Goal: Task Accomplishment & Management: Use online tool/utility

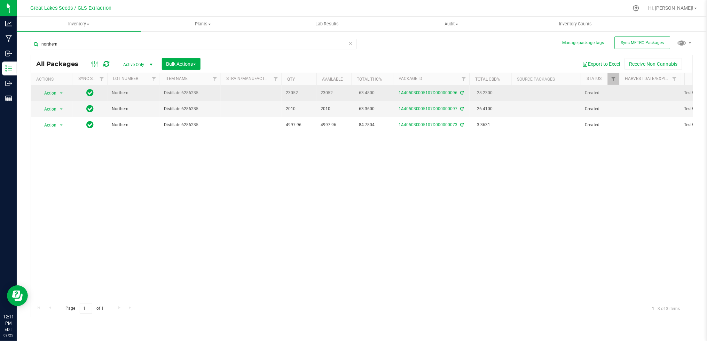
drag, startPoint x: 109, startPoint y: 46, endPoint x: 111, endPoint y: 96, distance: 50.5
click at [36, 45] on input "northern" at bounding box center [194, 44] width 326 height 10
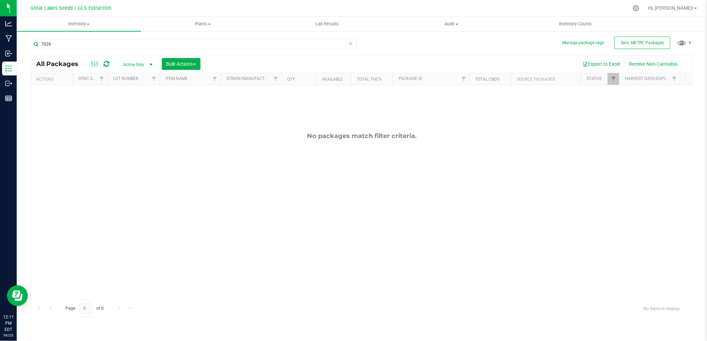
type input "7026"
click at [147, 65] on span "select" at bounding box center [151, 65] width 9 height 10
click at [133, 107] on li "All" at bounding box center [136, 107] width 38 height 10
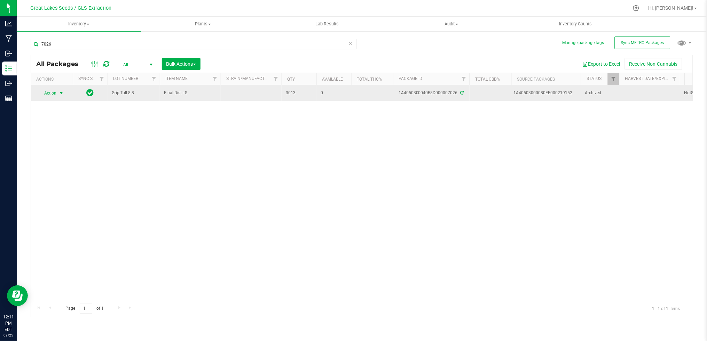
click at [63, 92] on span "select" at bounding box center [61, 93] width 6 height 6
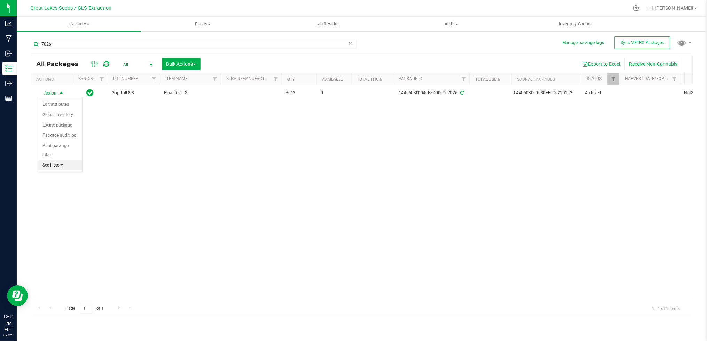
click at [65, 164] on li "See history" at bounding box center [60, 165] width 44 height 10
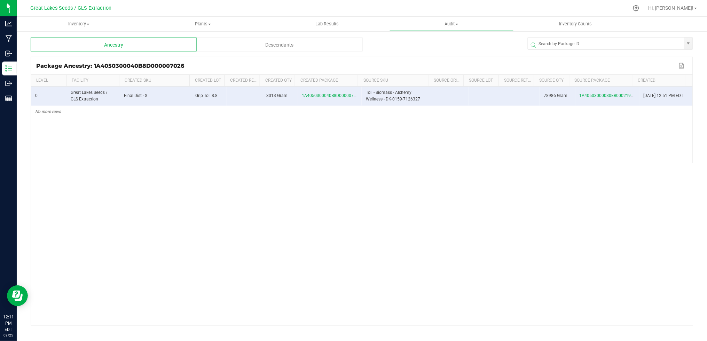
click at [252, 53] on package-history-ngx "Ancestry Descendants Package Ancestry: 1A4050300040B8D000007026 Export to Excel…" at bounding box center [362, 182] width 662 height 289
click at [252, 49] on div "Descendants" at bounding box center [280, 45] width 166 height 14
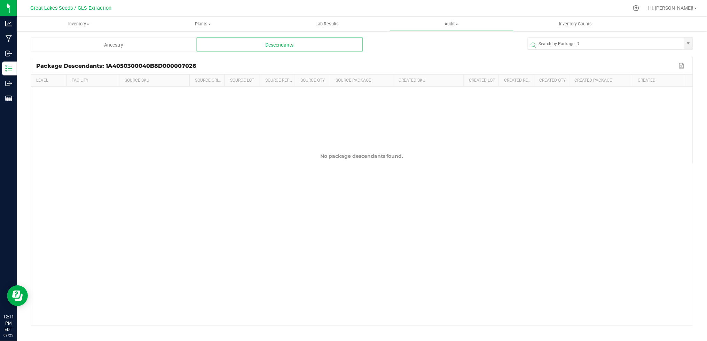
click at [127, 40] on div "Ancestry" at bounding box center [114, 45] width 166 height 14
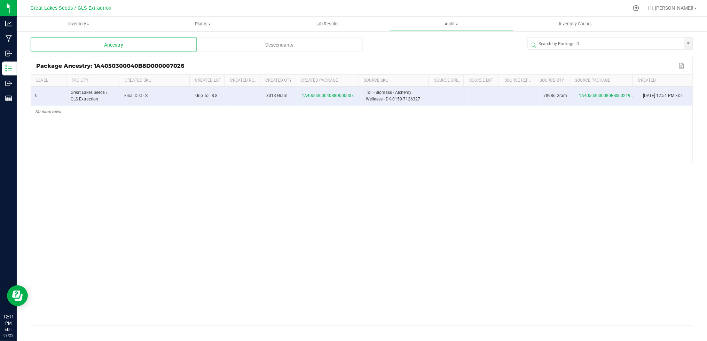
click at [370, 82] on tr "Level Facility Created SKU Created Lot Created Ref Field Created Qty Created Pa…" at bounding box center [358, 81] width 654 height 12
click at [368, 82] on span at bounding box center [369, 132] width 2 height 114
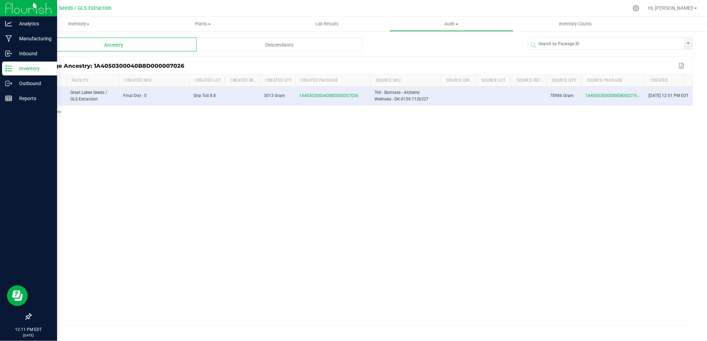
click at [16, 74] on div "Inventory" at bounding box center [29, 69] width 55 height 14
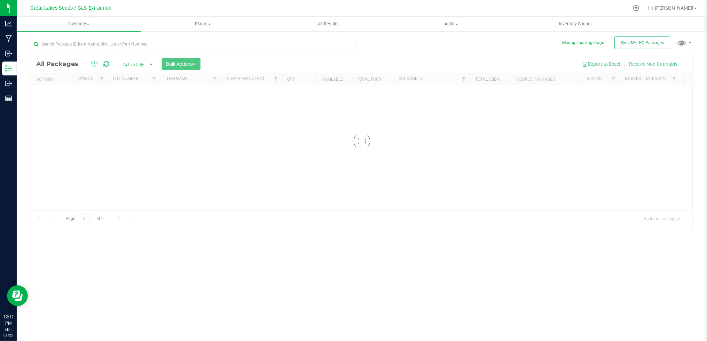
click at [139, 68] on span "Active Only" at bounding box center [136, 65] width 38 height 10
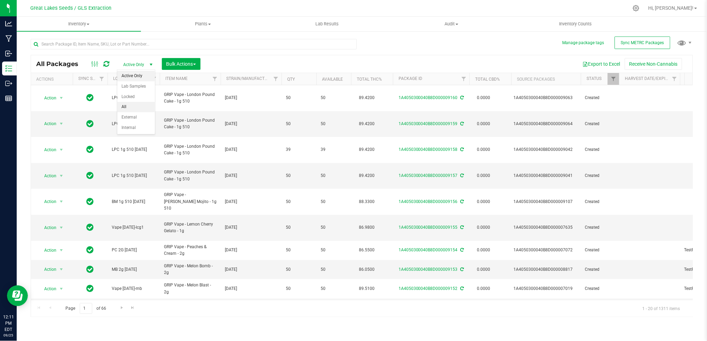
click at [133, 105] on li "All" at bounding box center [136, 107] width 38 height 10
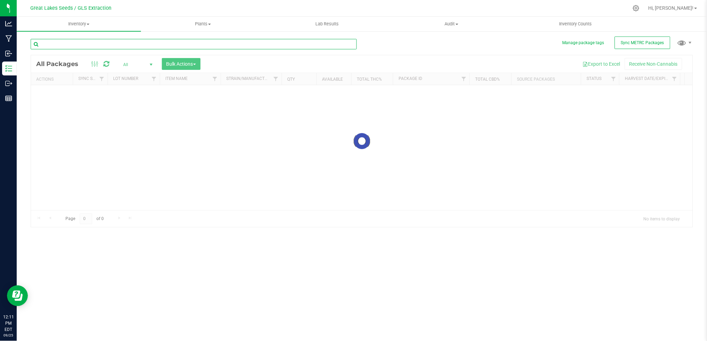
click at [114, 45] on input "text" at bounding box center [194, 44] width 326 height 10
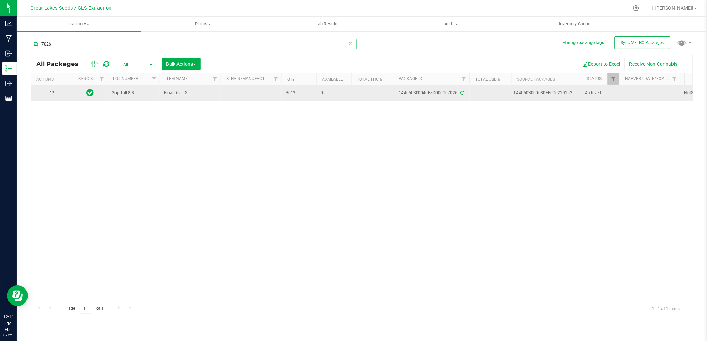
type input "7026"
click at [56, 92] on span "Action" at bounding box center [47, 93] width 19 height 10
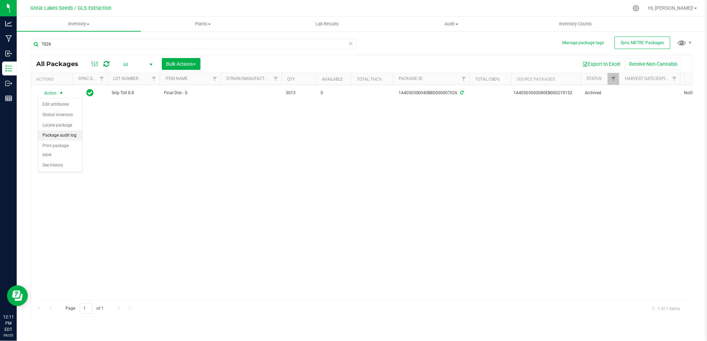
click at [58, 136] on li "Package audit log" at bounding box center [60, 136] width 44 height 10
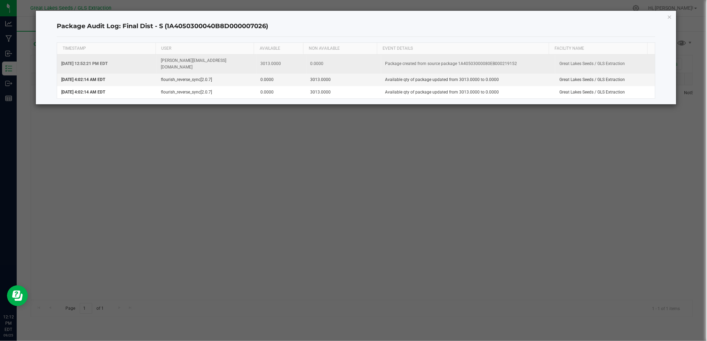
drag, startPoint x: 582, startPoint y: 63, endPoint x: 569, endPoint y: 64, distance: 13.0
click at [582, 63] on td "Great Lakes Seeds / GLS Extraction" at bounding box center [605, 64] width 100 height 19
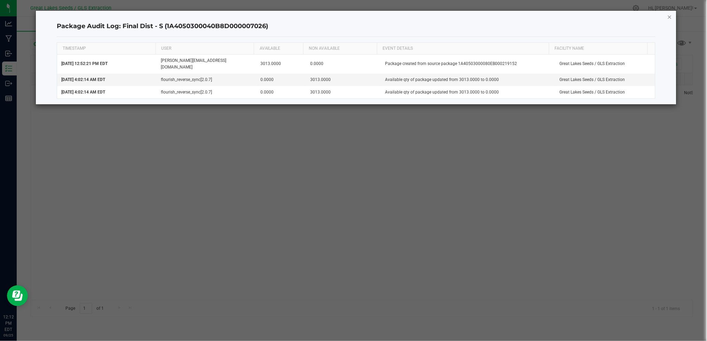
click at [671, 17] on icon "button" at bounding box center [669, 17] width 5 height 8
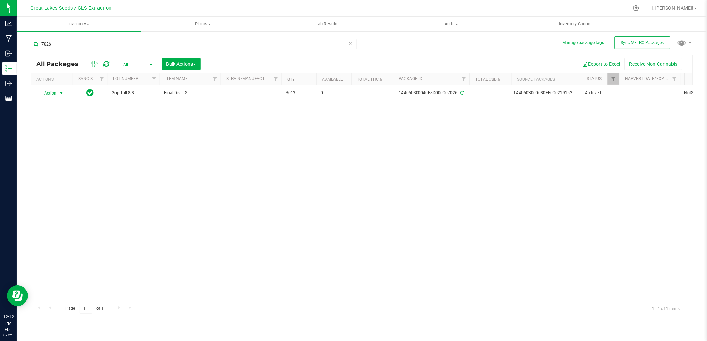
click at [47, 77] on div "Actions" at bounding box center [53, 79] width 34 height 5
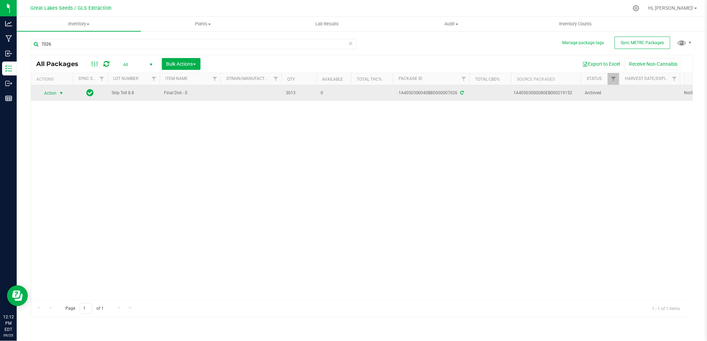
click at [57, 93] on span "select" at bounding box center [61, 93] width 9 height 10
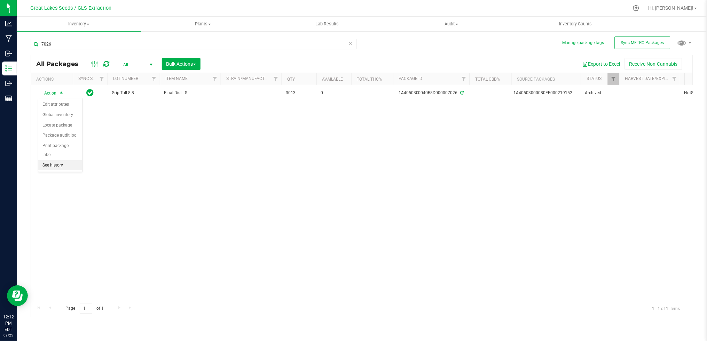
click at [59, 165] on li "See history" at bounding box center [60, 165] width 44 height 10
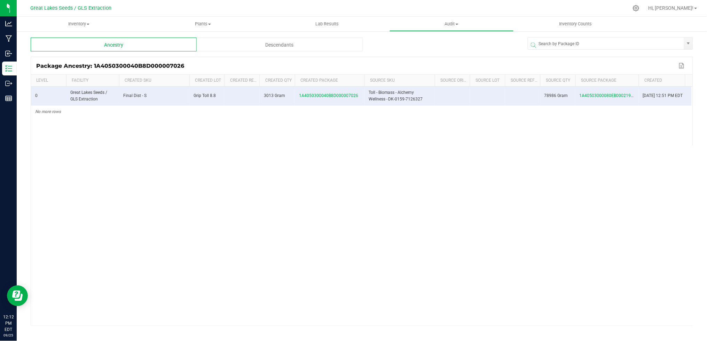
click at [362, 80] on span at bounding box center [363, 132] width 2 height 114
click at [648, 78] on span at bounding box center [649, 132] width 2 height 114
click at [315, 49] on div "Descendants" at bounding box center [280, 45] width 166 height 14
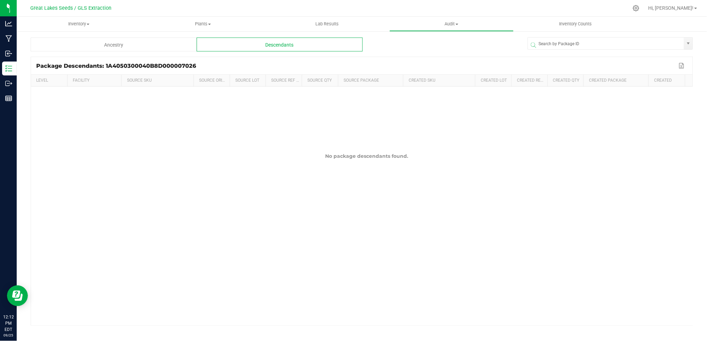
click at [135, 44] on div "Ancestry" at bounding box center [114, 45] width 166 height 14
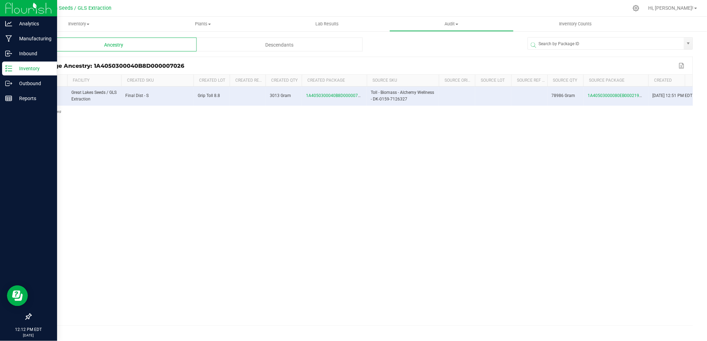
click at [12, 70] on p "Inventory" at bounding box center [33, 68] width 42 height 8
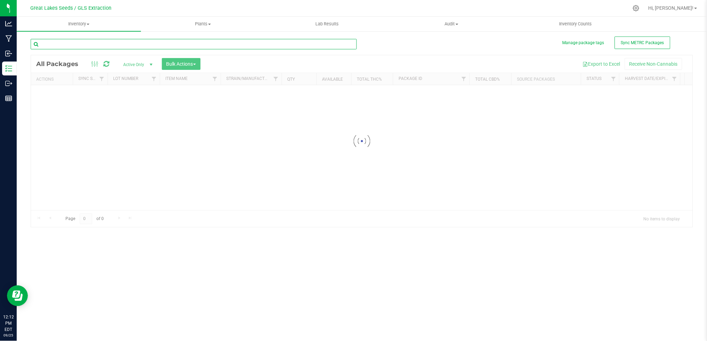
click at [70, 46] on input "text" at bounding box center [194, 44] width 326 height 10
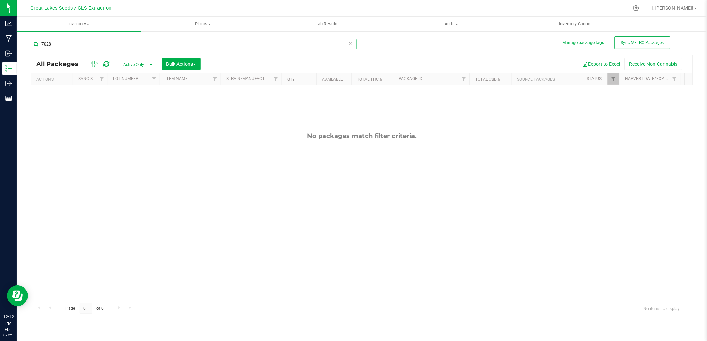
type input "7028"
click at [142, 62] on span "Active Only" at bounding box center [136, 65] width 38 height 10
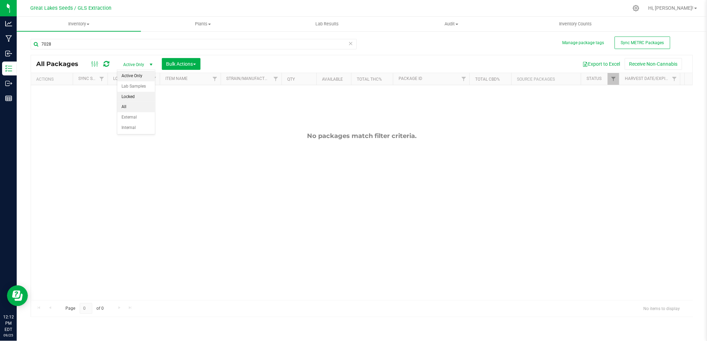
click at [133, 104] on li "All" at bounding box center [136, 107] width 38 height 10
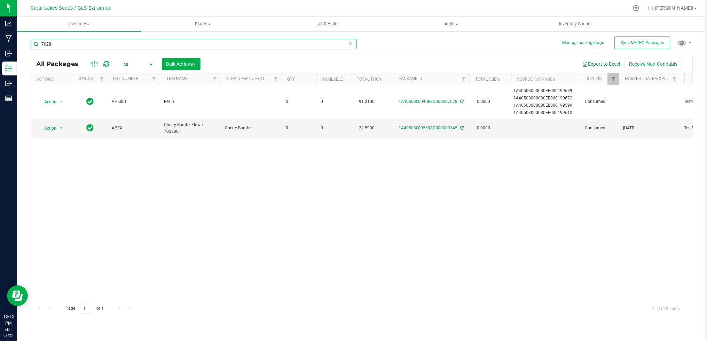
drag, startPoint x: 80, startPoint y: 46, endPoint x: 16, endPoint y: 39, distance: 64.0
click at [0, 33] on html "Analytics Manufacturing Inbound Inventory Outbound Reports 12:12 PM EDT [DATE] …" at bounding box center [353, 170] width 707 height 341
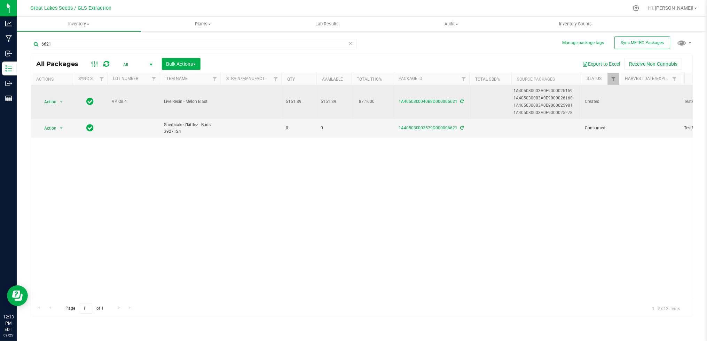
click at [56, 96] on td "Action Action Adjust qty Create package Edit attributes Global inventory Locate…" at bounding box center [52, 102] width 42 height 34
click at [55, 103] on span "Action" at bounding box center [47, 102] width 19 height 10
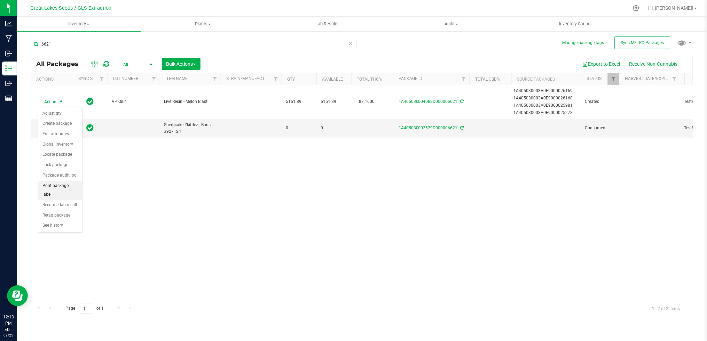
click at [63, 190] on li "Print package label" at bounding box center [60, 190] width 44 height 19
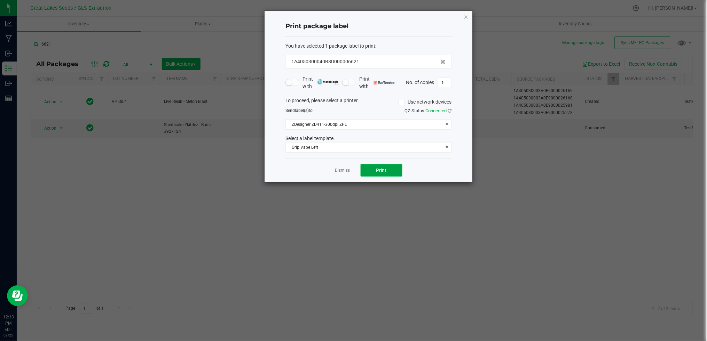
click at [382, 171] on span "Print" at bounding box center [381, 171] width 10 height 6
click at [339, 173] on link "Dismiss" at bounding box center [342, 171] width 15 height 6
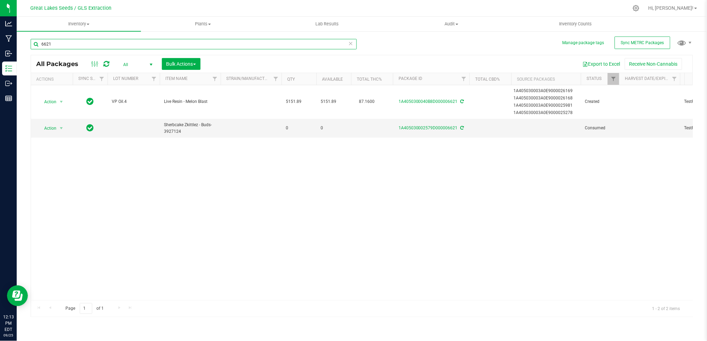
drag, startPoint x: 31, startPoint y: 45, endPoint x: 18, endPoint y: 45, distance: 12.5
click at [18, 45] on div "Manage package tags Sync METRC Packages 6621 All Packages All Active Only Lab S…" at bounding box center [362, 137] width 690 height 212
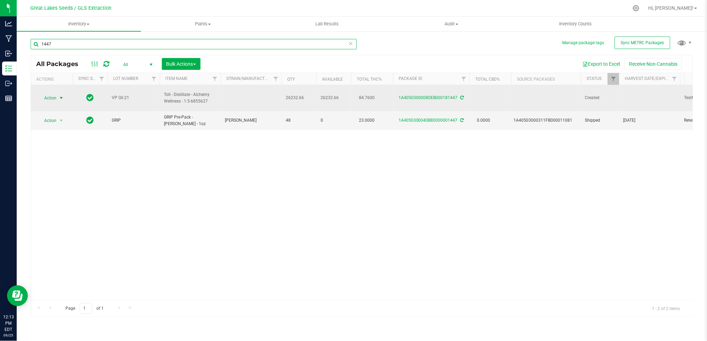
type input "1447"
click at [50, 94] on span "Action" at bounding box center [47, 98] width 19 height 10
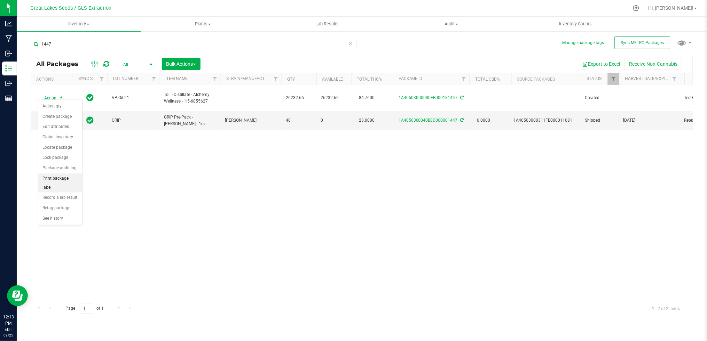
click at [61, 181] on li "Print package label" at bounding box center [60, 183] width 44 height 19
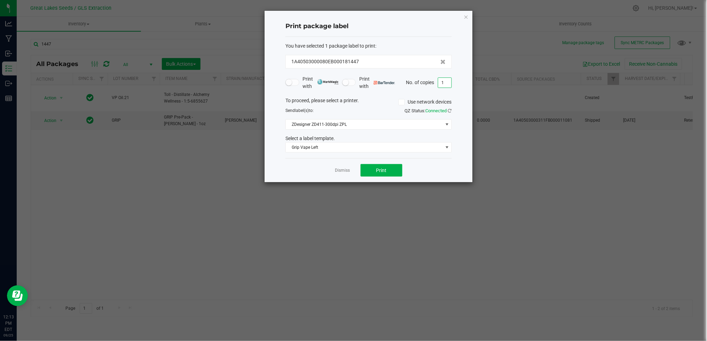
click at [442, 79] on input "1" at bounding box center [444, 83] width 13 height 10
type input "6"
click at [392, 169] on button "Print" at bounding box center [382, 170] width 42 height 13
click at [339, 169] on link "Dismiss" at bounding box center [342, 171] width 15 height 6
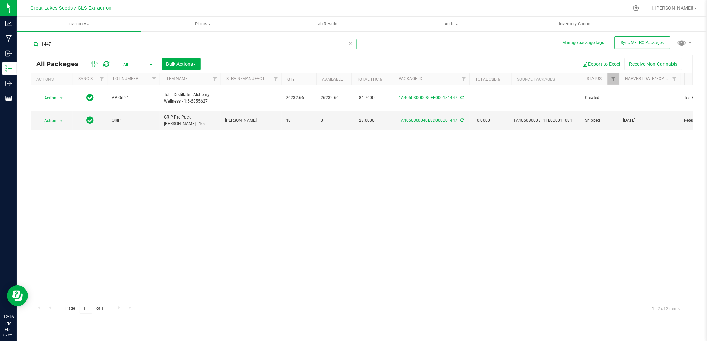
drag, startPoint x: 71, startPoint y: 46, endPoint x: 20, endPoint y: 42, distance: 51.3
click at [20, 42] on div "Manage package tags Sync METRC Packages 1447 All Packages All Active Only Lab S…" at bounding box center [362, 137] width 690 height 212
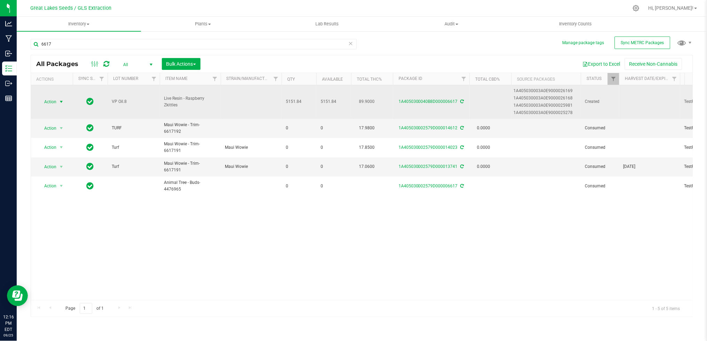
click at [56, 101] on span "Action" at bounding box center [47, 102] width 19 height 10
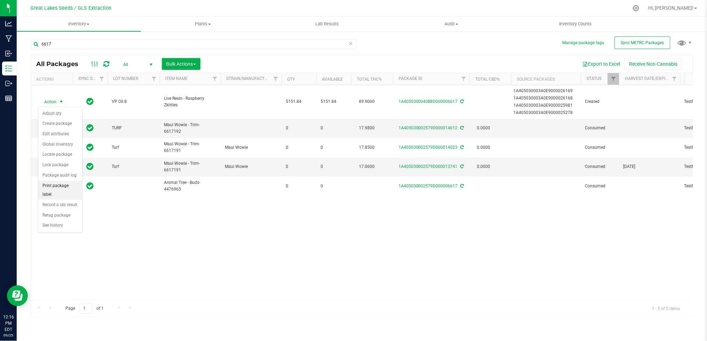
click at [65, 188] on li "Print package label" at bounding box center [60, 190] width 44 height 19
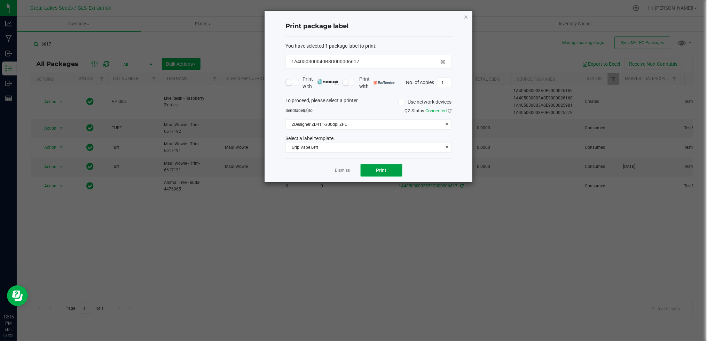
click at [389, 169] on button "Print" at bounding box center [382, 170] width 42 height 13
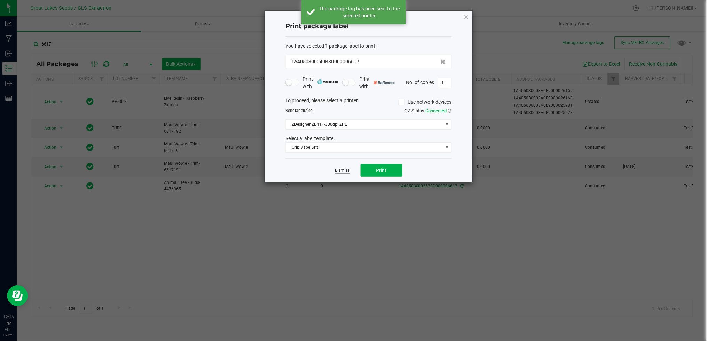
click at [340, 173] on link "Dismiss" at bounding box center [342, 171] width 15 height 6
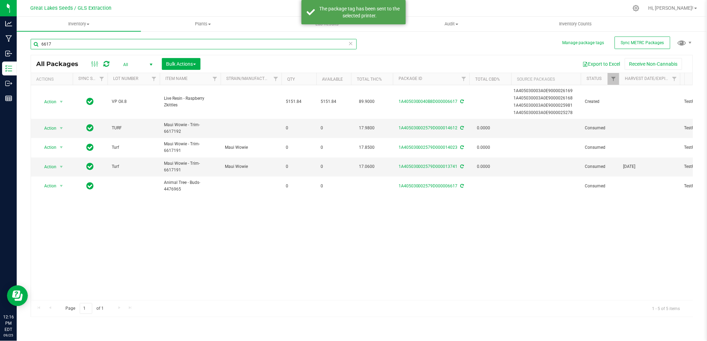
drag, startPoint x: 66, startPoint y: 40, endPoint x: 23, endPoint y: 43, distance: 43.6
click at [23, 43] on div "Manage package tags Sync METRC Packages 6617 All Packages All Active Only Lab S…" at bounding box center [362, 137] width 690 height 212
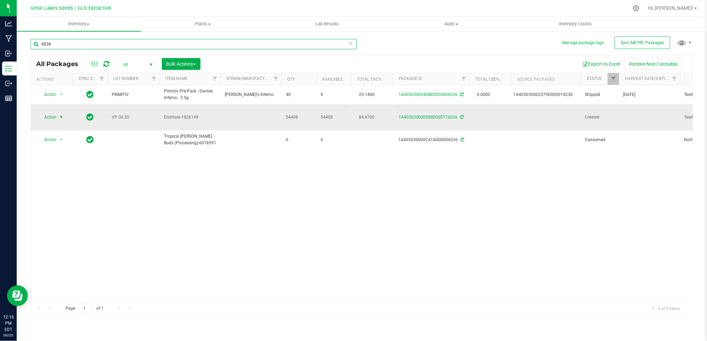
type input "6036"
click at [52, 112] on span "Action" at bounding box center [47, 117] width 19 height 10
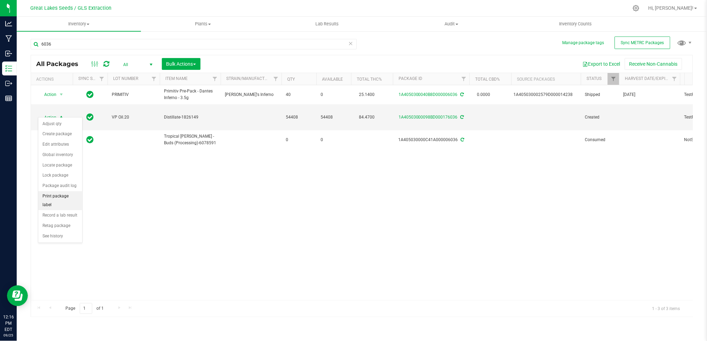
click at [55, 200] on li "Print package label" at bounding box center [60, 200] width 44 height 19
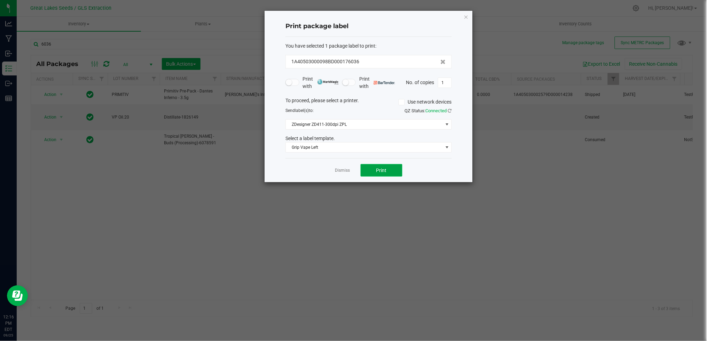
click at [377, 166] on button "Print" at bounding box center [382, 170] width 42 height 13
click at [343, 171] on link "Dismiss" at bounding box center [342, 171] width 15 height 6
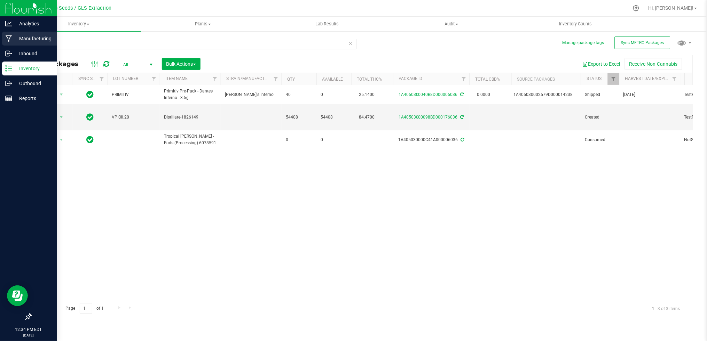
click at [29, 42] on p "Manufacturing" at bounding box center [33, 38] width 42 height 8
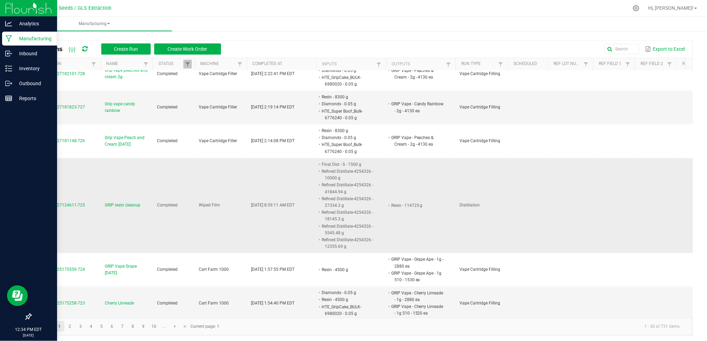
scroll to position [764, 0]
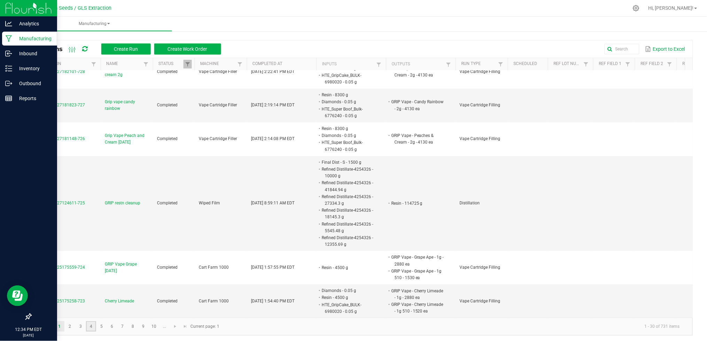
click at [93, 325] on link "4" at bounding box center [91, 327] width 10 height 10
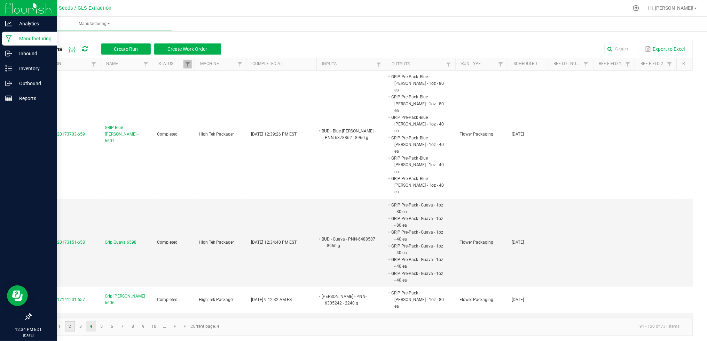
click at [71, 328] on link "2" at bounding box center [70, 327] width 10 height 10
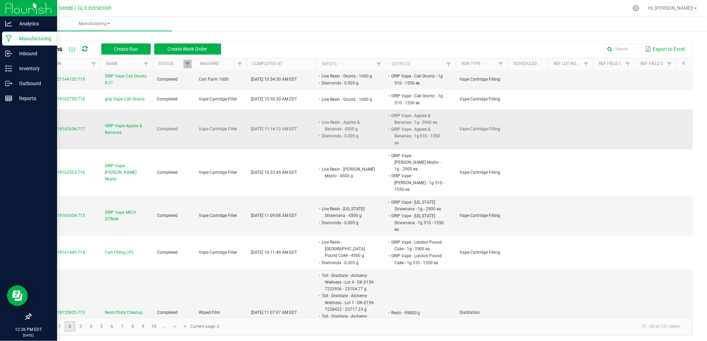
scroll to position [104, 0]
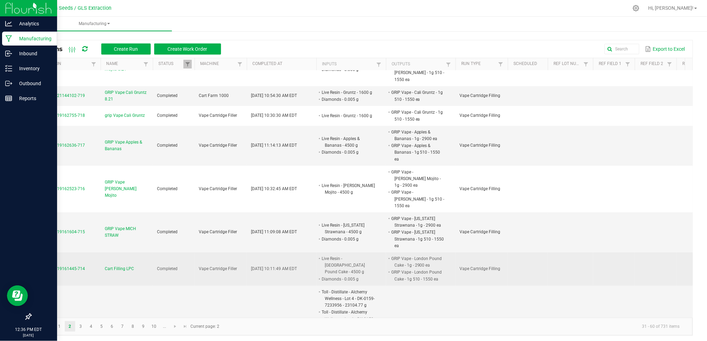
click at [77, 267] on span "MP-20250819161445-714" at bounding box center [60, 269] width 50 height 5
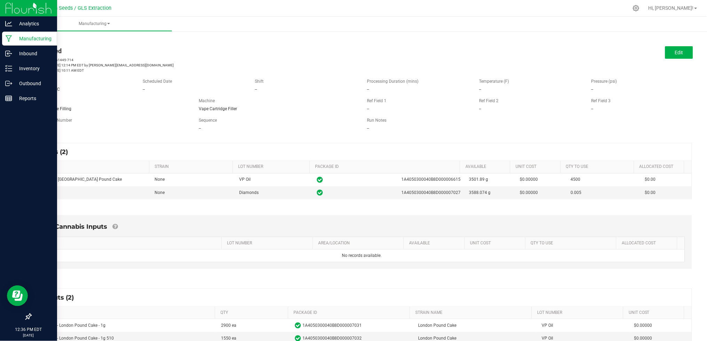
click at [37, 37] on link "< All Runs" at bounding box center [40, 39] width 18 height 5
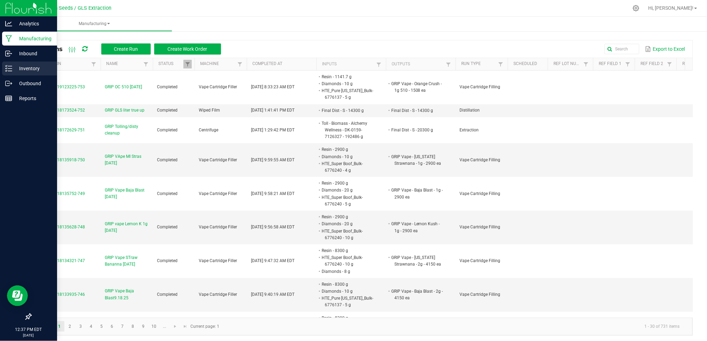
click at [22, 69] on p "Inventory" at bounding box center [33, 68] width 42 height 8
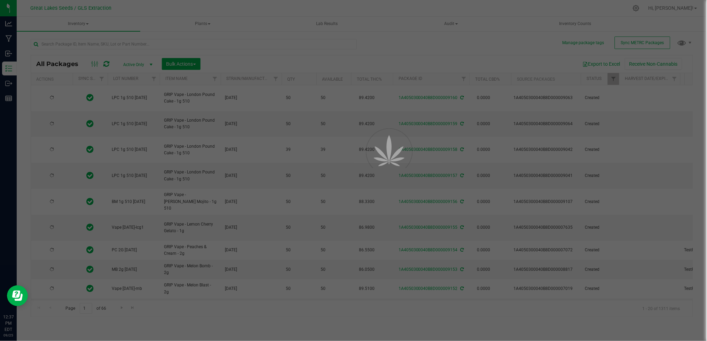
click at [121, 45] on div at bounding box center [353, 170] width 707 height 341
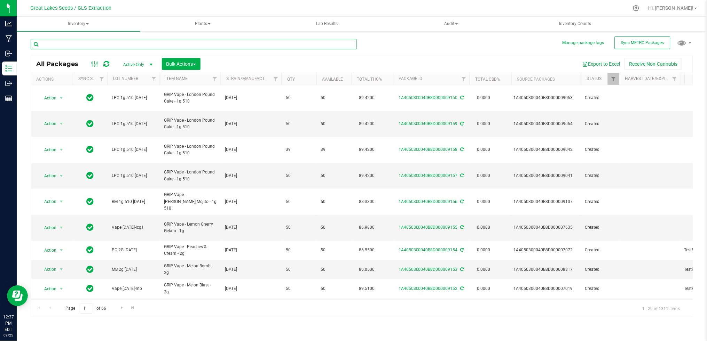
click at [121, 45] on input "text" at bounding box center [194, 44] width 326 height 10
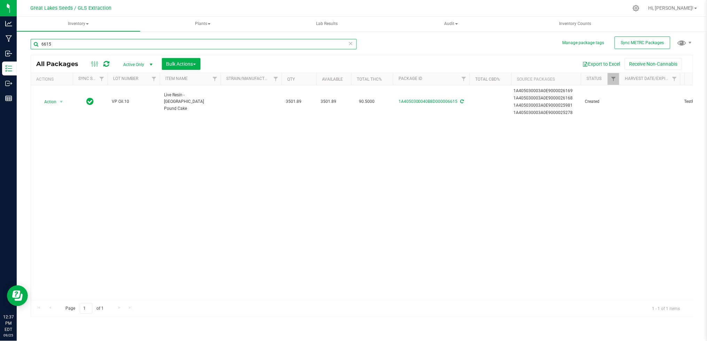
drag, startPoint x: 65, startPoint y: 46, endPoint x: 39, endPoint y: 45, distance: 25.8
click at [39, 45] on input "6615" at bounding box center [194, 44] width 326 height 10
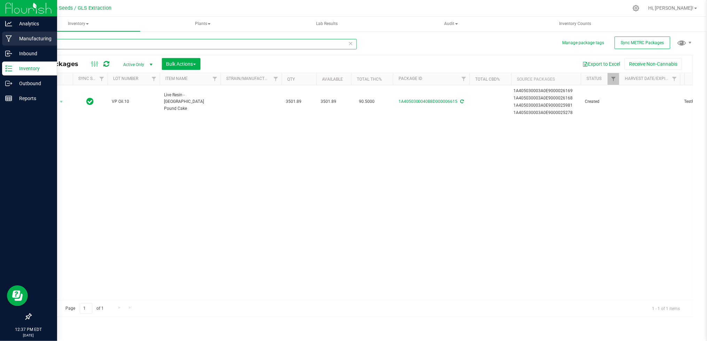
type input "6615"
click at [31, 40] on p "Manufacturing" at bounding box center [33, 38] width 42 height 8
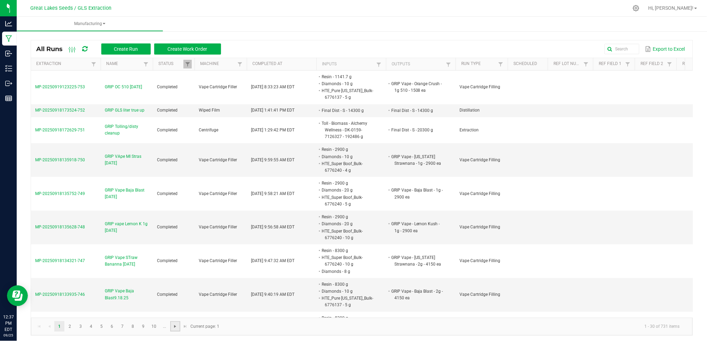
click at [174, 326] on span "Go to the next page" at bounding box center [175, 327] width 6 height 6
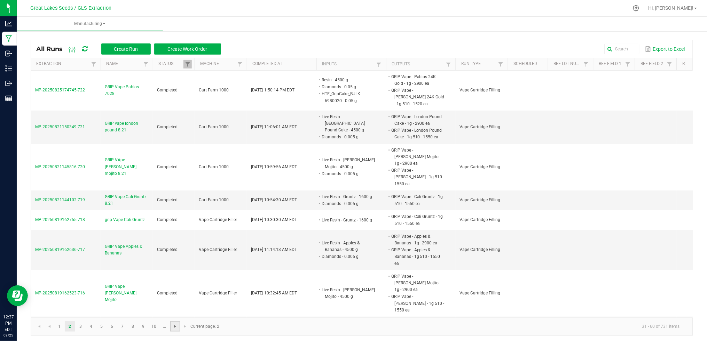
click at [175, 325] on span "Go to the next page" at bounding box center [175, 327] width 6 height 6
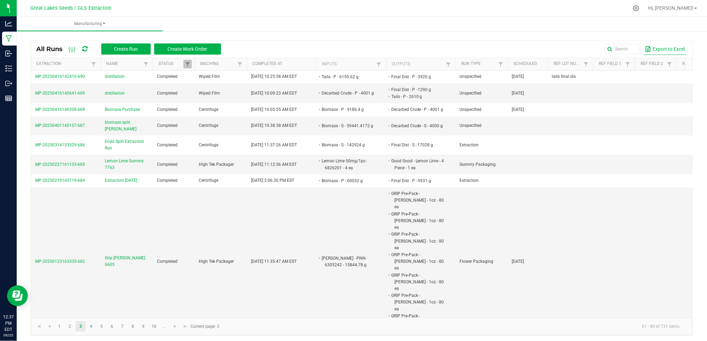
click at [653, 49] on button "Export to Excel" at bounding box center [665, 49] width 43 height 12
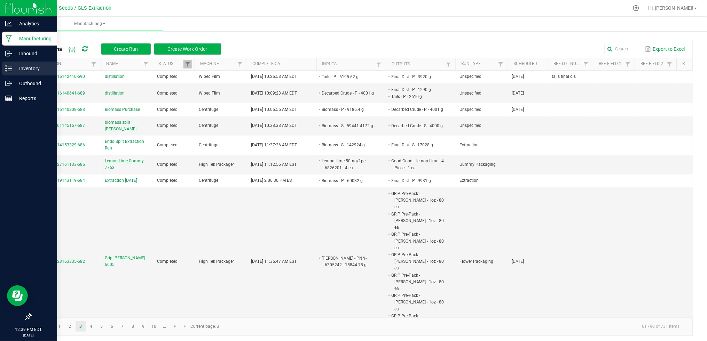
click at [17, 70] on p "Inventory" at bounding box center [33, 68] width 42 height 8
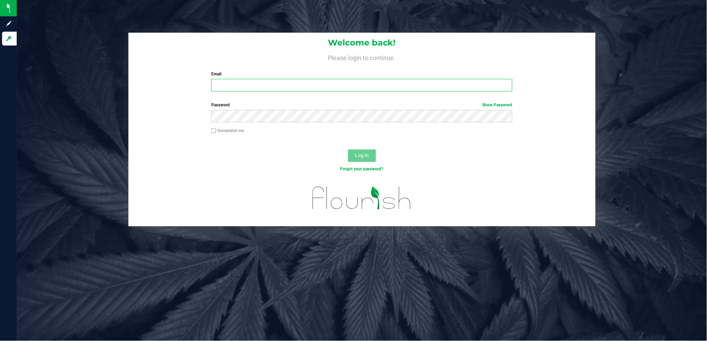
type input "[PERSON_NAME][EMAIL_ADDRESS][DOMAIN_NAME]"
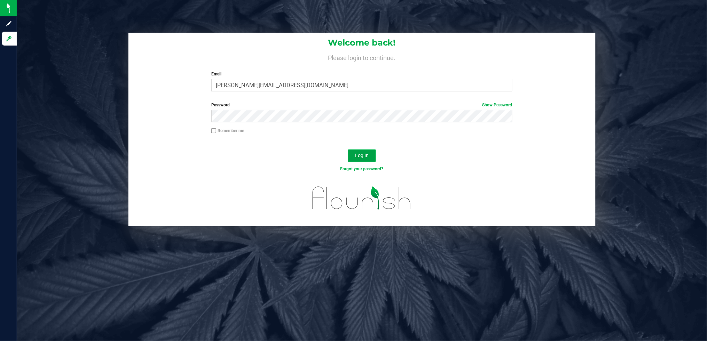
click at [354, 155] on button "Log In" at bounding box center [362, 156] width 28 height 13
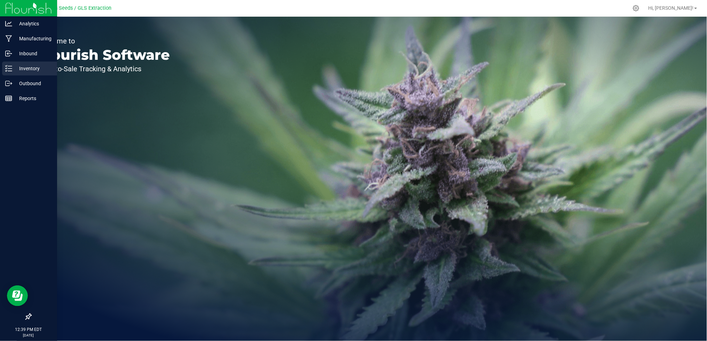
click at [22, 68] on p "Inventory" at bounding box center [33, 68] width 42 height 8
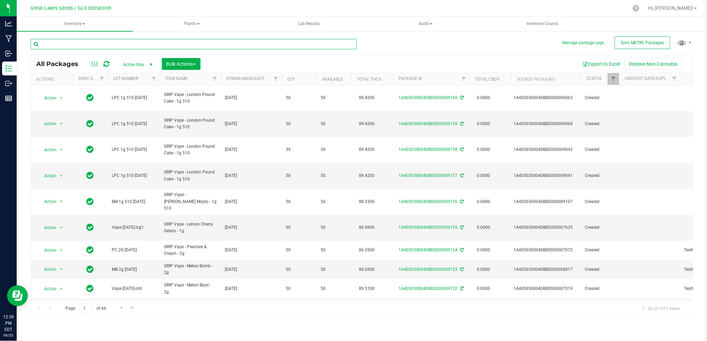
click at [200, 46] on input "text" at bounding box center [194, 44] width 326 height 10
type input "6710"
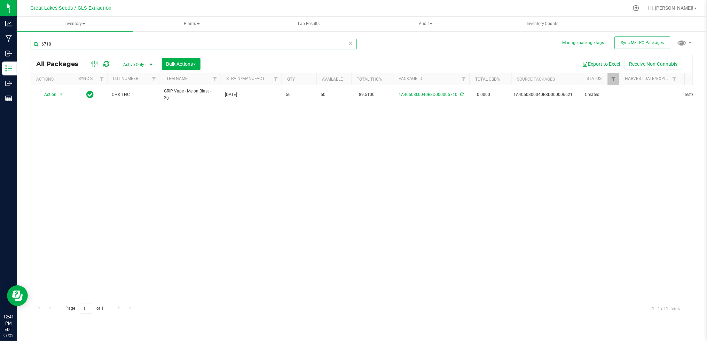
drag, startPoint x: 77, startPoint y: 42, endPoint x: 28, endPoint y: 49, distance: 49.6
click at [28, 49] on div "Manage package tags Sync METRC Packages 6710 All Packages Active Only Active On…" at bounding box center [362, 137] width 690 height 212
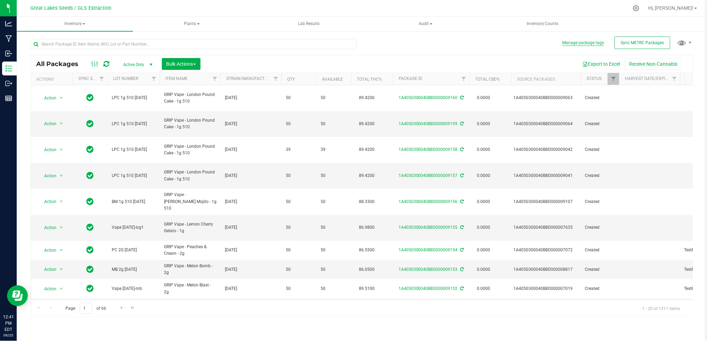
click at [581, 43] on button "Manage package tags" at bounding box center [583, 43] width 42 height 6
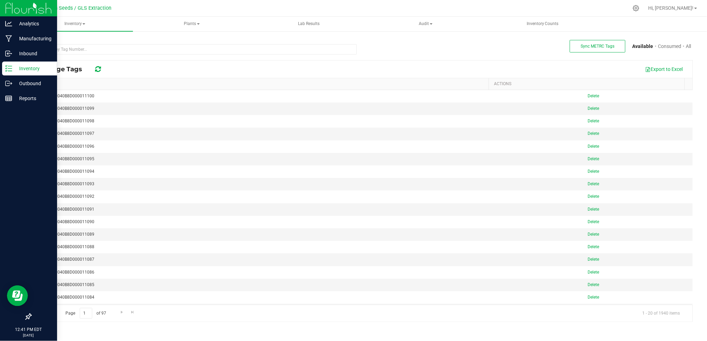
click at [15, 70] on p "Inventory" at bounding box center [33, 68] width 42 height 8
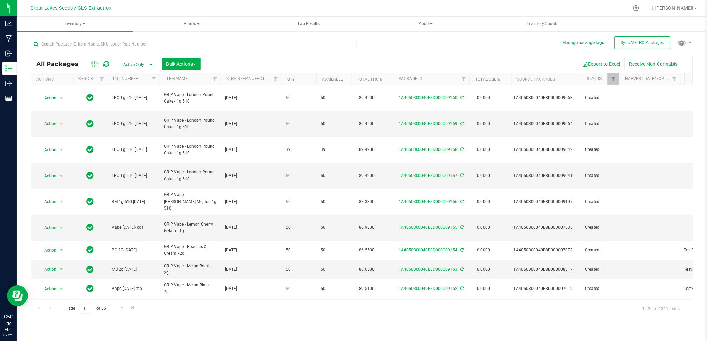
click at [593, 64] on button "Export to Excel" at bounding box center [601, 64] width 47 height 12
click at [78, 45] on input "text" at bounding box center [194, 44] width 326 height 10
type input "9684"
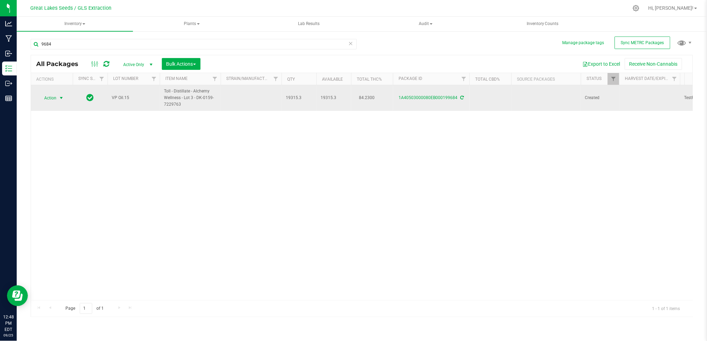
click at [52, 101] on span "Action" at bounding box center [47, 98] width 19 height 10
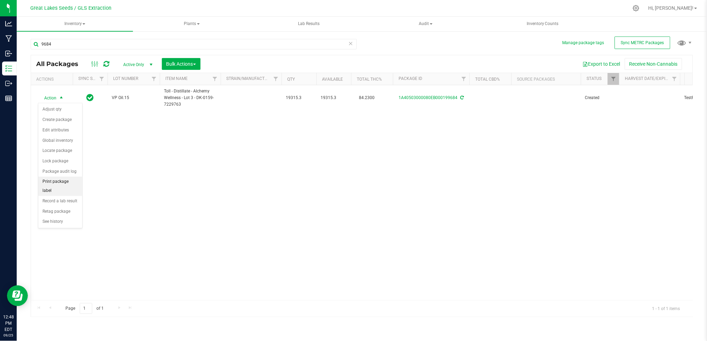
click at [64, 187] on li "Print package label" at bounding box center [60, 186] width 44 height 19
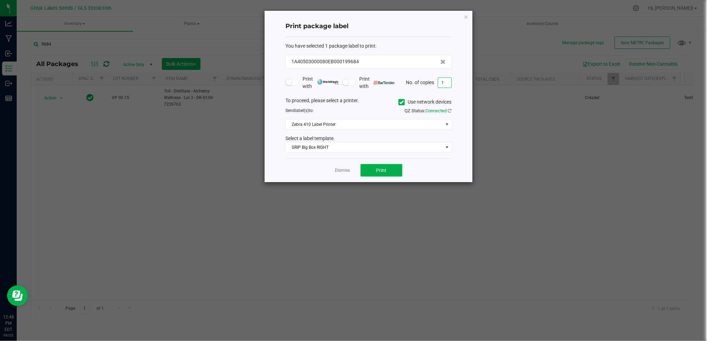
click at [448, 81] on input "1" at bounding box center [444, 83] width 13 height 10
click at [402, 102] on icon at bounding box center [402, 102] width 5 height 0
click at [0, 0] on input "Use network devices" at bounding box center [0, 0] width 0 height 0
click at [403, 126] on span at bounding box center [364, 125] width 157 height 10
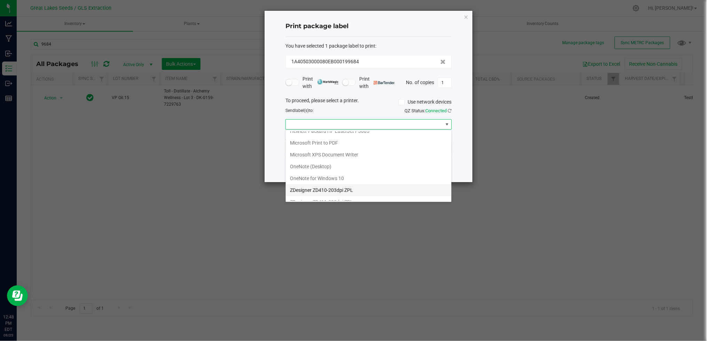
scroll to position [96, 0]
click at [354, 181] on ZPL "ZDesigner ZD411-300dpi ZPL" at bounding box center [369, 184] width 166 height 12
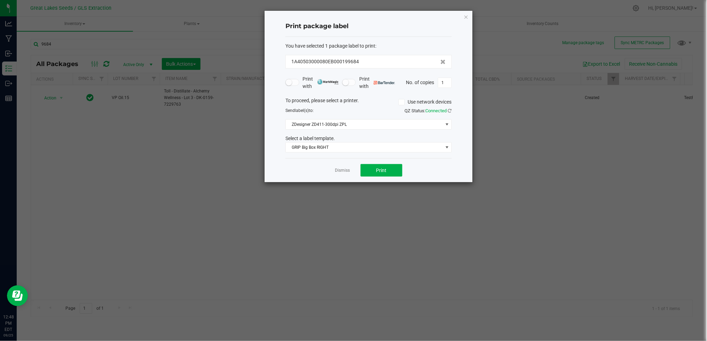
click at [453, 80] on div "Print package label You have selected 1 package label to print : 1A40503000080E…" at bounding box center [369, 97] width 208 height 172
click at [446, 84] on input "1" at bounding box center [444, 83] width 13 height 10
click at [443, 150] on span at bounding box center [447, 148] width 9 height 10
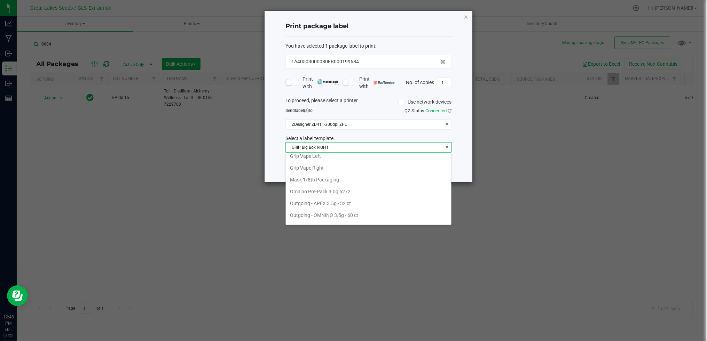
scroll to position [147, 0]
click at [372, 179] on li "Grip Vape Left" at bounding box center [369, 180] width 166 height 12
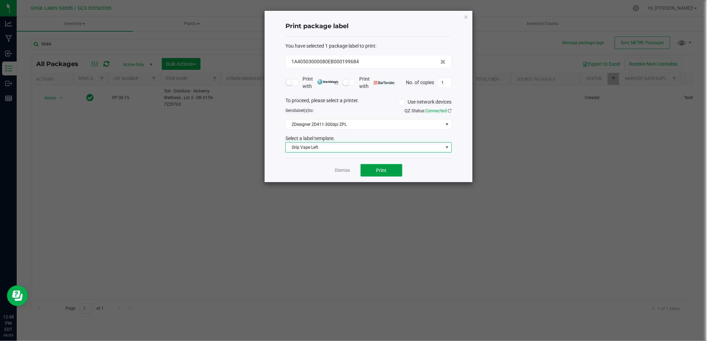
click at [379, 172] on span "Print" at bounding box center [381, 171] width 10 height 6
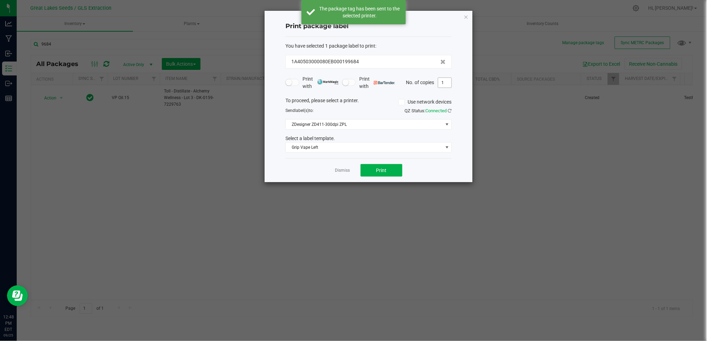
click at [440, 82] on input "1" at bounding box center [444, 83] width 13 height 10
type input "6"
click at [388, 171] on button "Print" at bounding box center [382, 170] width 42 height 13
click at [339, 168] on link "Dismiss" at bounding box center [342, 171] width 15 height 6
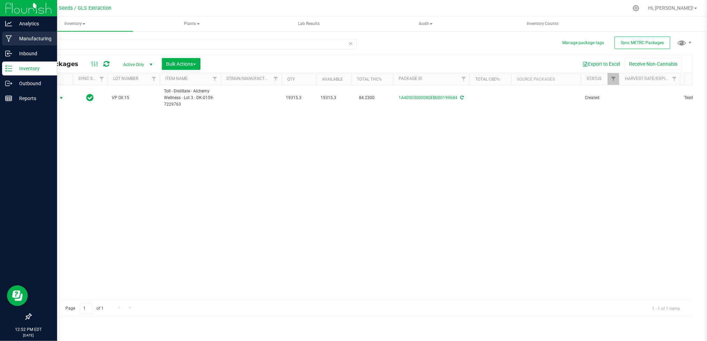
click at [34, 37] on p "Manufacturing" at bounding box center [33, 38] width 42 height 8
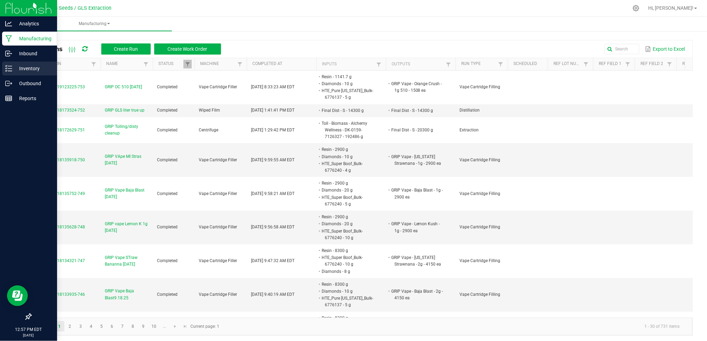
click at [20, 65] on p "Inventory" at bounding box center [33, 68] width 42 height 8
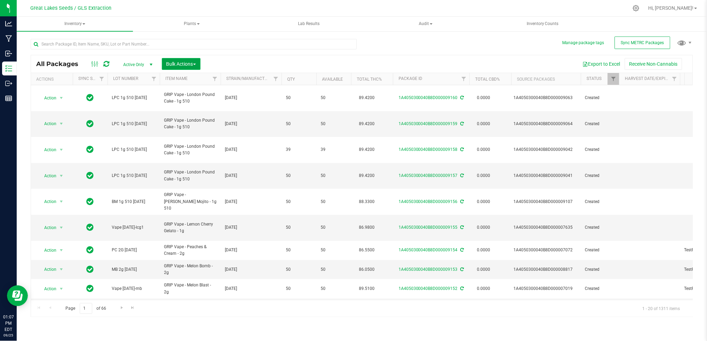
click at [180, 62] on span "Bulk Actions" at bounding box center [181, 64] width 30 height 6
click at [182, 79] on span "Add to manufacturing run" at bounding box center [192, 80] width 53 height 6
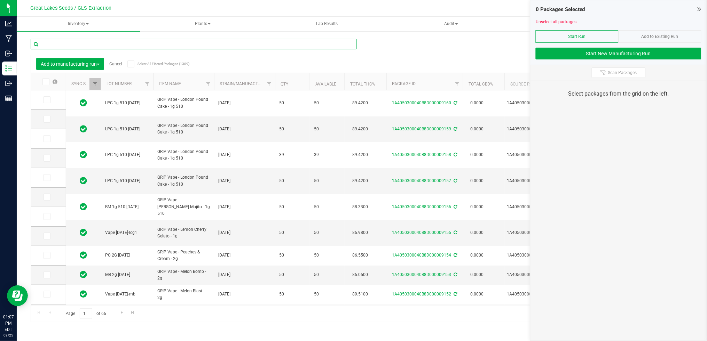
click at [95, 44] on input "text" at bounding box center [194, 44] width 326 height 10
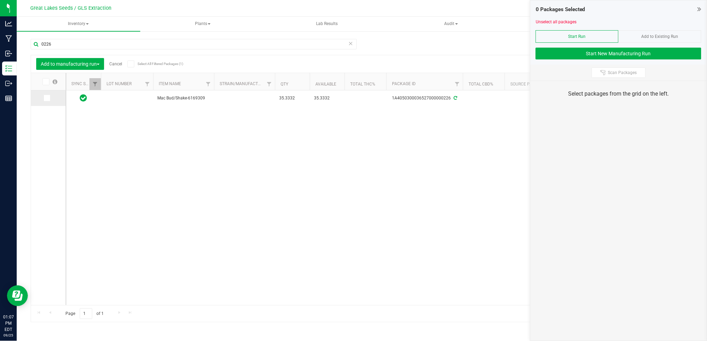
click at [47, 98] on icon at bounding box center [46, 98] width 5 height 0
click at [0, 0] on input "checkbox" at bounding box center [0, 0] width 0 height 0
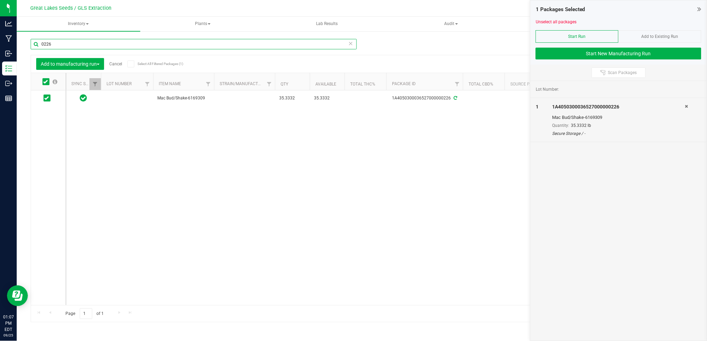
drag, startPoint x: 58, startPoint y: 47, endPoint x: 36, endPoint y: 46, distance: 21.9
click at [36, 46] on input "0226" at bounding box center [194, 44] width 326 height 10
click at [45, 95] on span at bounding box center [47, 98] width 7 height 7
click at [0, 0] on input "checkbox" at bounding box center [0, 0] width 0 height 0
drag, startPoint x: 40, startPoint y: 41, endPoint x: 33, endPoint y: 41, distance: 7.3
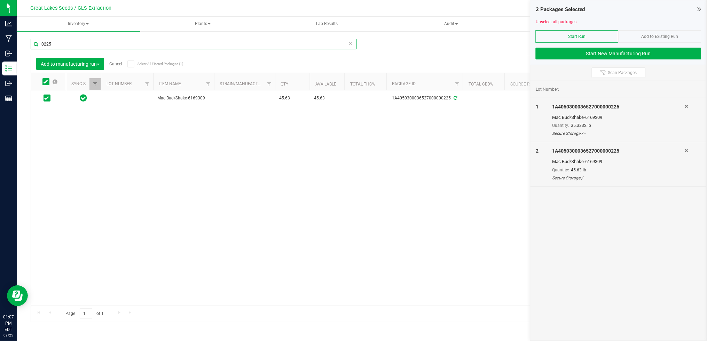
click at [33, 41] on input "0225" at bounding box center [194, 44] width 326 height 10
click at [49, 96] on span at bounding box center [47, 98] width 7 height 7
click at [0, 0] on input "checkbox" at bounding box center [0, 0] width 0 height 0
drag, startPoint x: 57, startPoint y: 44, endPoint x: 37, endPoint y: 40, distance: 21.0
click at [37, 40] on input "0224" at bounding box center [194, 44] width 326 height 10
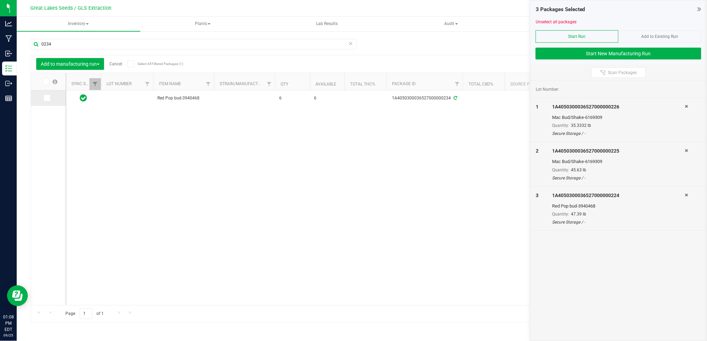
click at [49, 101] on span at bounding box center [47, 98] width 7 height 7
click at [0, 0] on input "checkbox" at bounding box center [0, 0] width 0 height 0
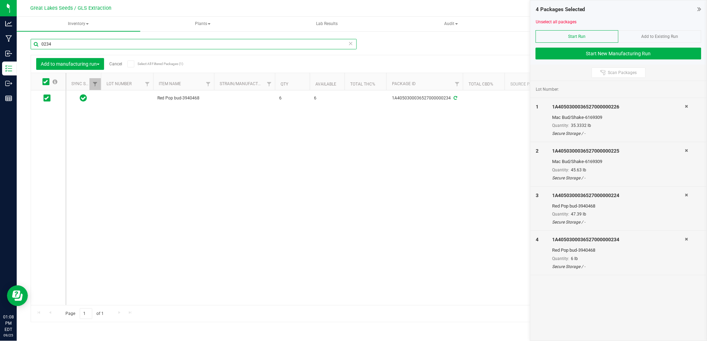
drag, startPoint x: 63, startPoint y: 45, endPoint x: 29, endPoint y: 43, distance: 33.8
click at [29, 43] on div "Manage package tags Sync METRC Packages 0234 Add to manufacturing run Cancel Se…" at bounding box center [362, 137] width 690 height 212
type input "0235"
click at [46, 98] on icon at bounding box center [46, 98] width 5 height 0
click at [0, 0] on input "checkbox" at bounding box center [0, 0] width 0 height 0
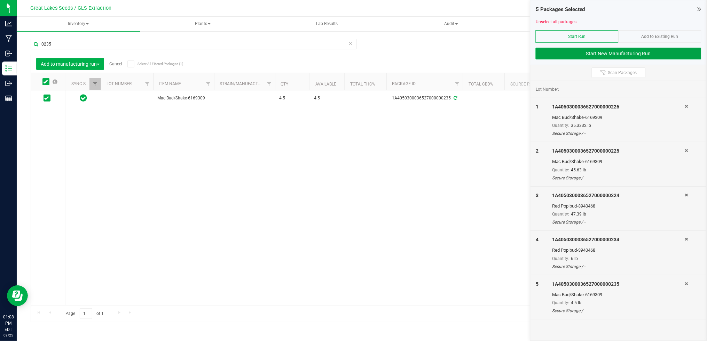
click at [586, 50] on button "Start New Manufacturing Run" at bounding box center [619, 54] width 166 height 12
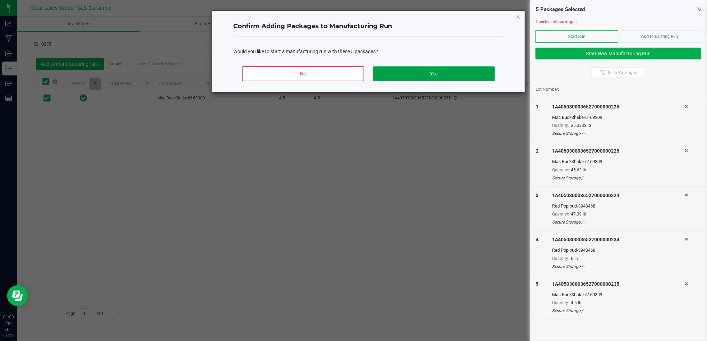
click at [466, 70] on button "Yes" at bounding box center [434, 73] width 122 height 15
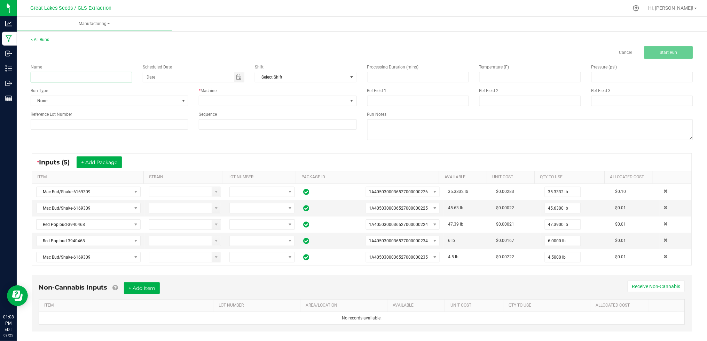
click at [93, 80] on input at bounding box center [82, 77] width 102 height 10
type input "Malmedy Terpenes"
type input "month/day/year"
click at [215, 64] on div "Scheduled Date" at bounding box center [194, 67] width 102 height 6
click at [144, 101] on span "None" at bounding box center [105, 101] width 148 height 10
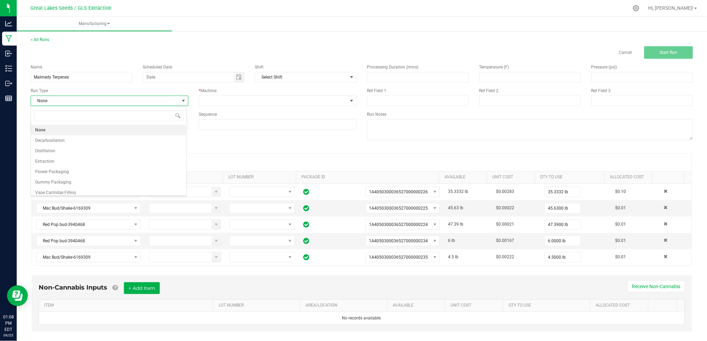
scroll to position [10, 156]
click at [99, 157] on li "Extraction" at bounding box center [108, 161] width 155 height 10
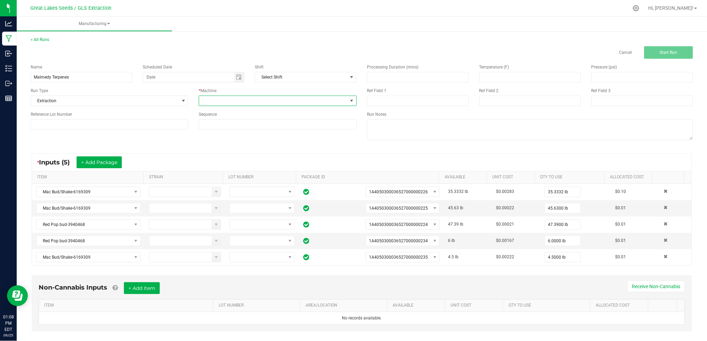
click at [226, 101] on span at bounding box center [273, 101] width 148 height 10
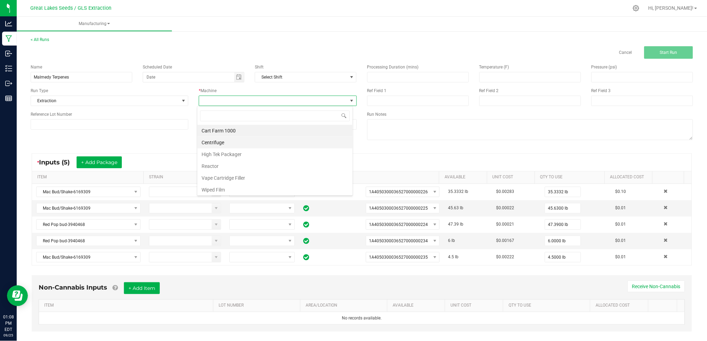
click at [232, 142] on li "Centrifuge" at bounding box center [274, 143] width 155 height 12
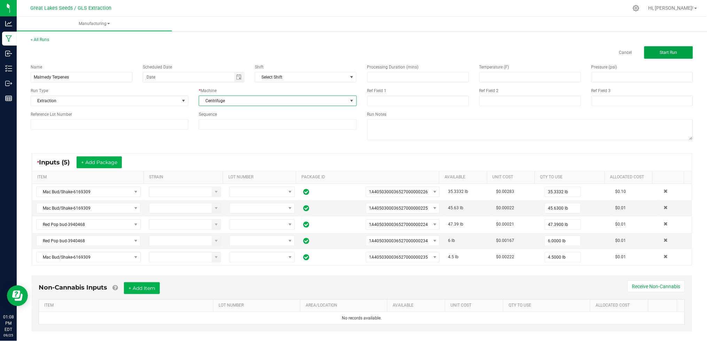
click at [654, 49] on button "Start Run" at bounding box center [668, 52] width 49 height 13
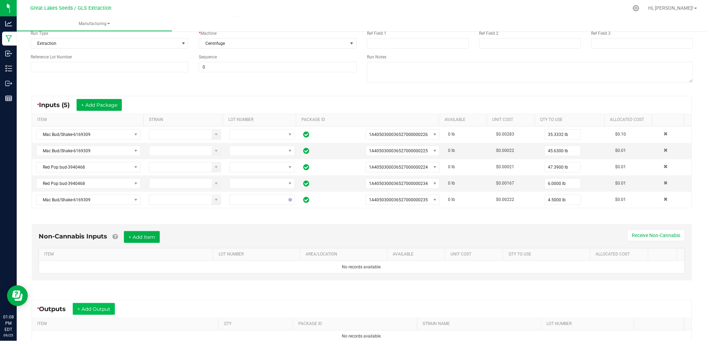
scroll to position [153, 0]
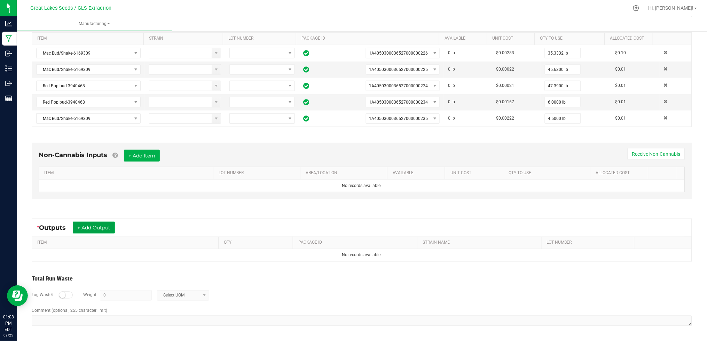
click at [103, 229] on button "+ Add Output" at bounding box center [94, 228] width 42 height 12
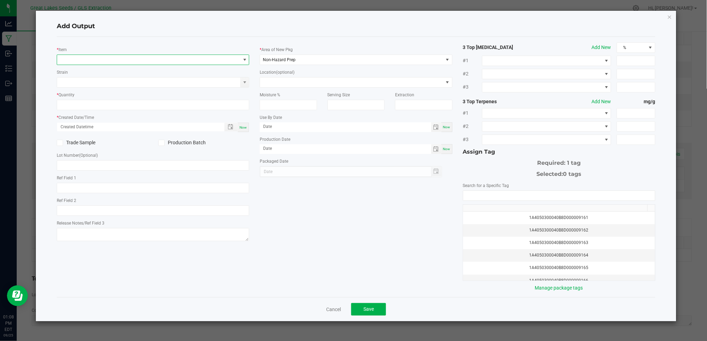
click at [106, 60] on span "NO DATA FOUND" at bounding box center [148, 60] width 183 height 10
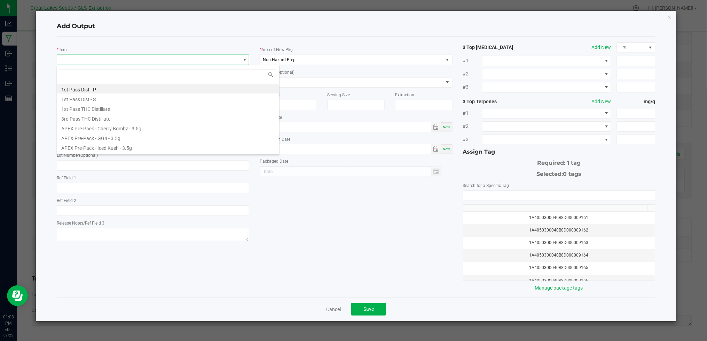
scroll to position [10, 192]
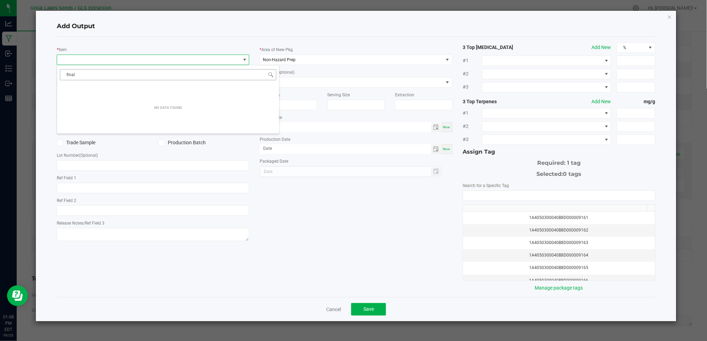
type input "final"
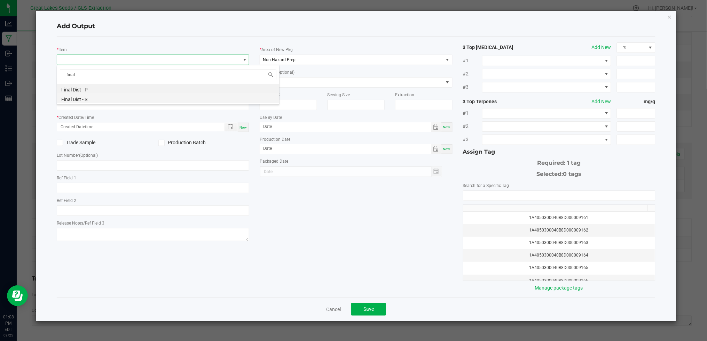
click at [99, 96] on li "Final Dist - S" at bounding box center [168, 99] width 222 height 10
type input "0.0000 g"
click at [244, 127] on span "Now" at bounding box center [242, 128] width 7 height 4
type input "[DATE] 1:08 PM"
type input "[DATE]"
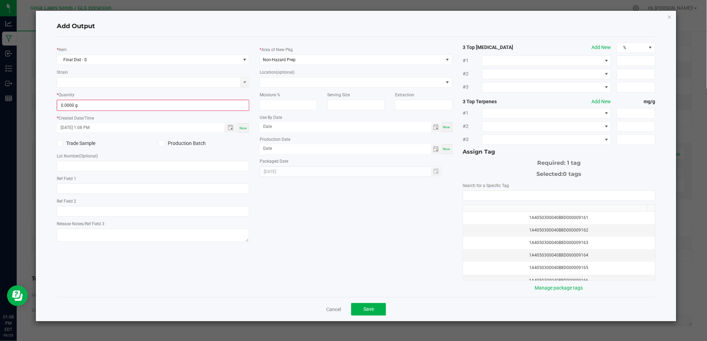
click at [162, 144] on icon at bounding box center [161, 144] width 5 height 0
click at [0, 0] on input "Production Batch" at bounding box center [0, 0] width 0 height 0
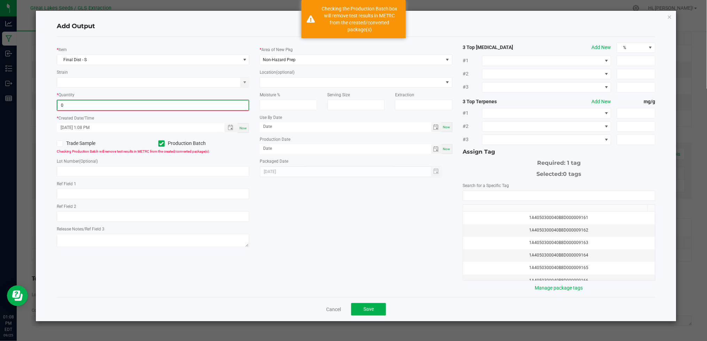
click at [109, 103] on input "0" at bounding box center [152, 106] width 191 height 10
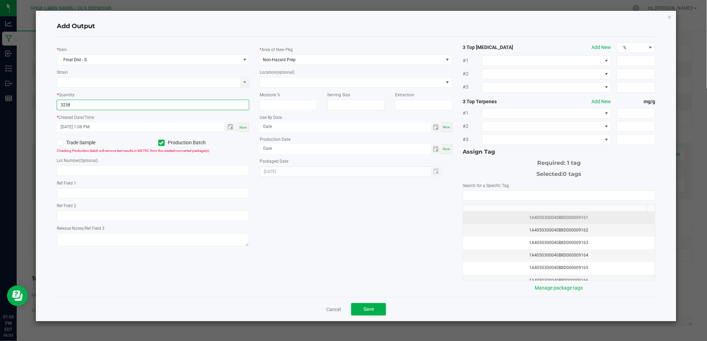
type input "3238.0000 g"
click at [547, 221] on div "1A4050300040B8D000009161" at bounding box center [558, 218] width 183 height 7
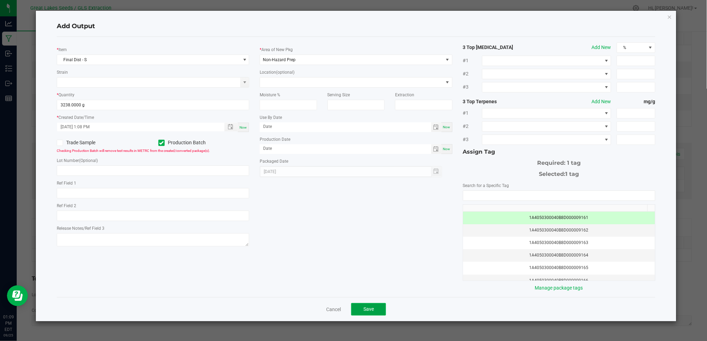
click at [374, 305] on button "Save" at bounding box center [368, 309] width 35 height 13
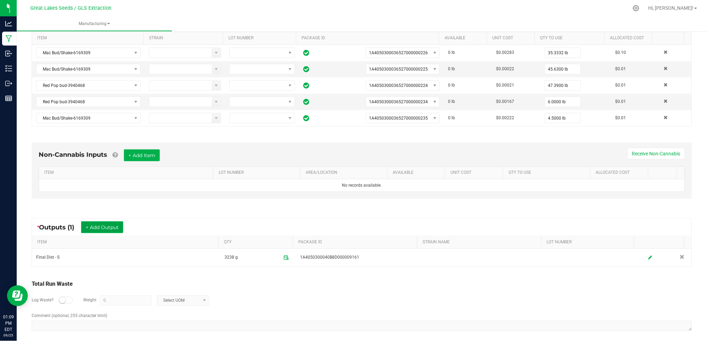
click at [111, 227] on button "+ Add Output" at bounding box center [102, 228] width 42 height 12
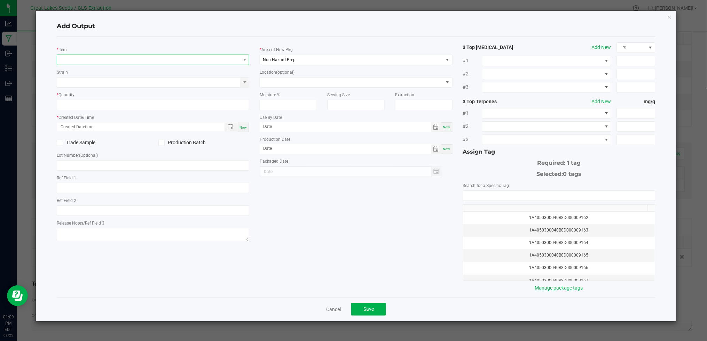
click at [150, 60] on span "NO DATA FOUND" at bounding box center [148, 60] width 183 height 10
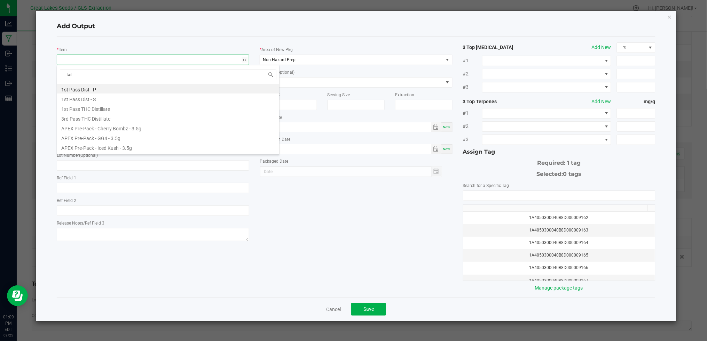
type input "tails"
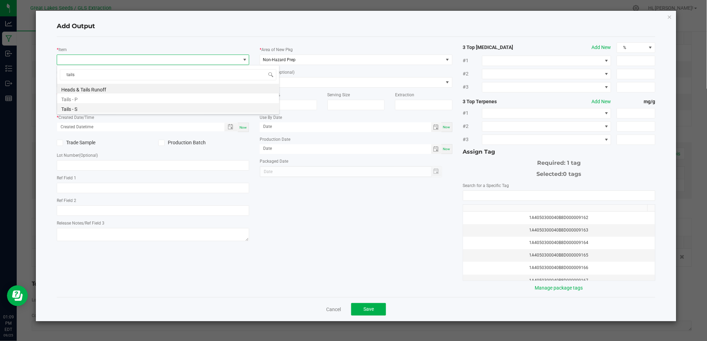
click at [97, 108] on li "Tails - S" at bounding box center [168, 108] width 222 height 10
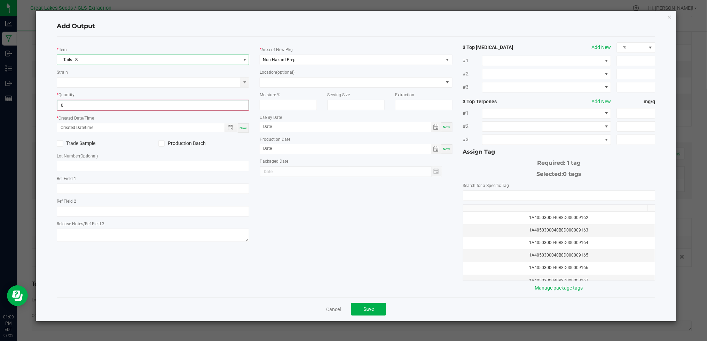
click at [86, 103] on input "0" at bounding box center [152, 106] width 191 height 10
type input "0.0000 g"
click at [242, 128] on span "Now" at bounding box center [242, 128] width 7 height 4
type input "[DATE] 1:09 PM"
type input "[DATE]"
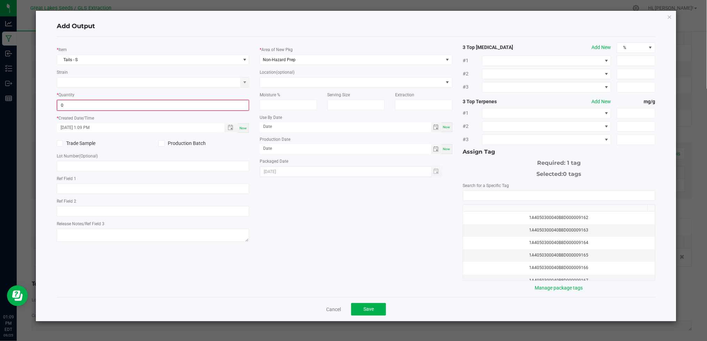
click at [81, 109] on input "0" at bounding box center [152, 106] width 191 height 10
type input "2500.0000 g"
click at [163, 143] on icon at bounding box center [161, 143] width 5 height 0
click at [0, 0] on input "Production Batch" at bounding box center [0, 0] width 0 height 0
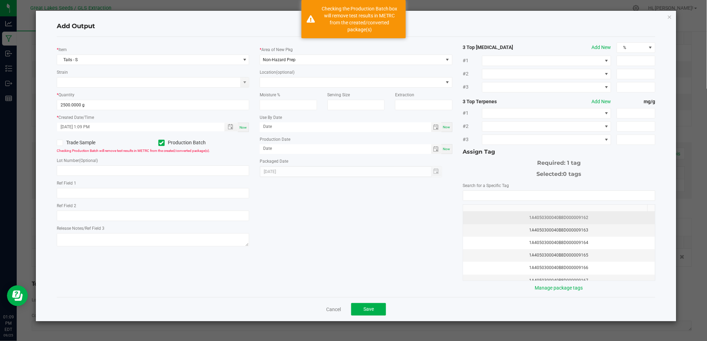
click at [570, 215] on div "1A4050300040B8D000009162" at bounding box center [558, 218] width 183 height 7
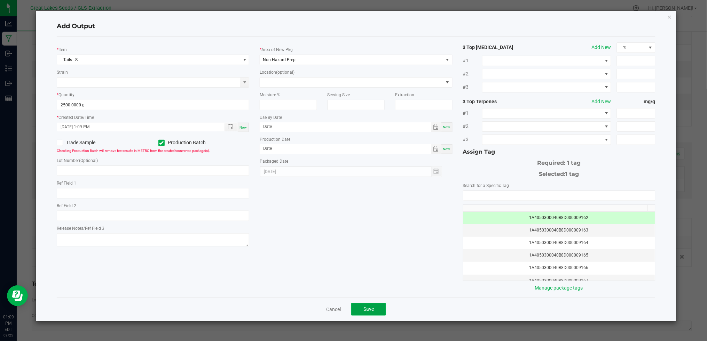
click at [366, 309] on span "Save" at bounding box center [368, 310] width 10 height 6
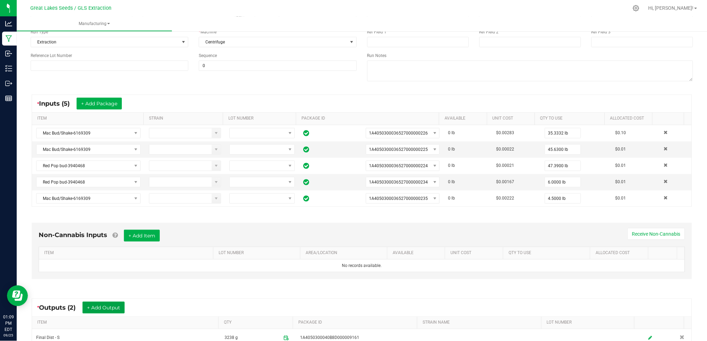
scroll to position [0, 0]
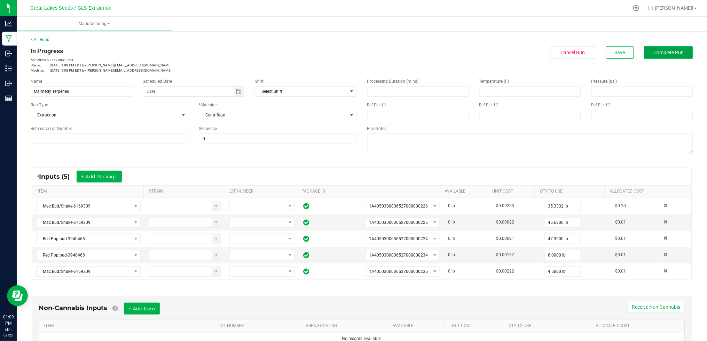
click at [662, 50] on span "Complete Run" at bounding box center [669, 53] width 30 height 6
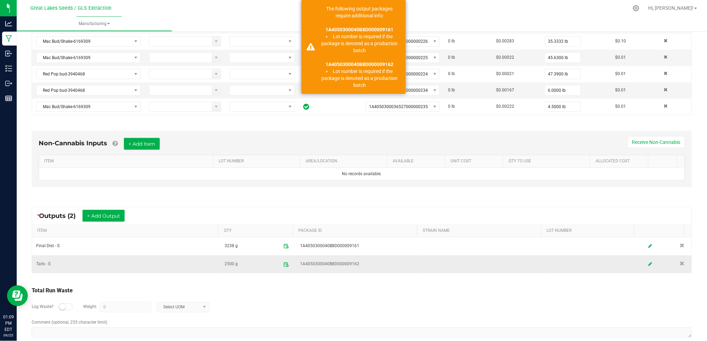
scroll to position [177, 0]
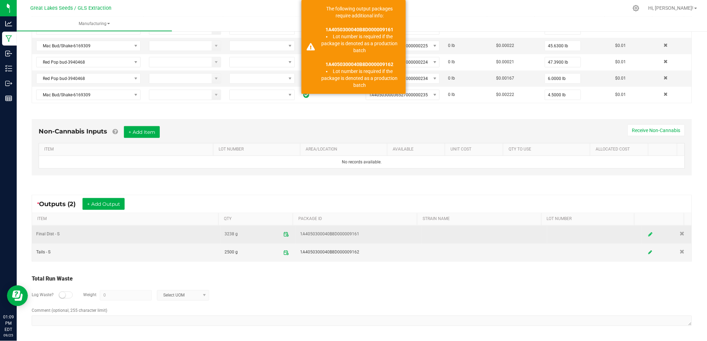
click at [645, 234] on link at bounding box center [650, 235] width 10 height 14
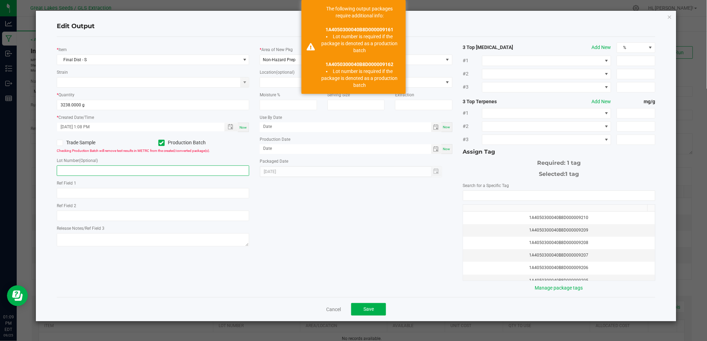
click at [80, 168] on input "text" at bounding box center [153, 171] width 192 height 10
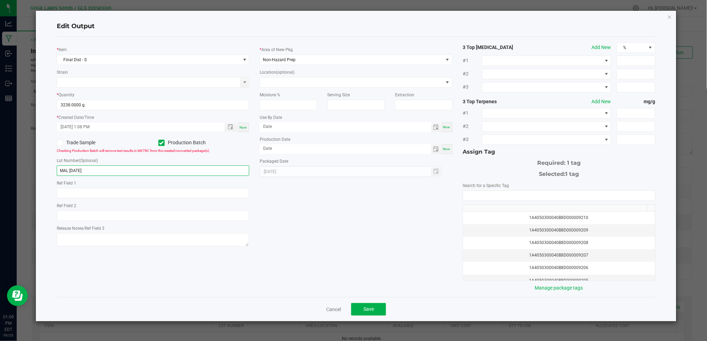
click at [70, 170] on input "MAL [DATE]" at bounding box center [153, 171] width 192 height 10
type input "MAL DIS [DATE]"
click at [373, 310] on span "Save" at bounding box center [368, 310] width 10 height 6
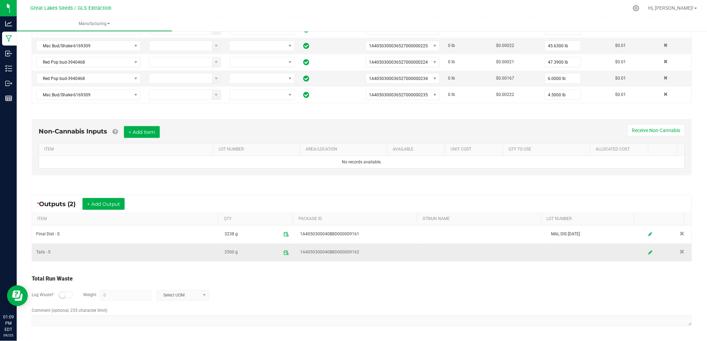
click at [648, 252] on icon at bounding box center [650, 252] width 4 height 5
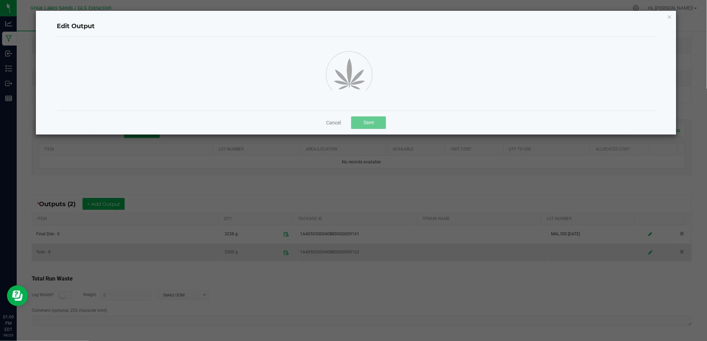
scroll to position [0, 0]
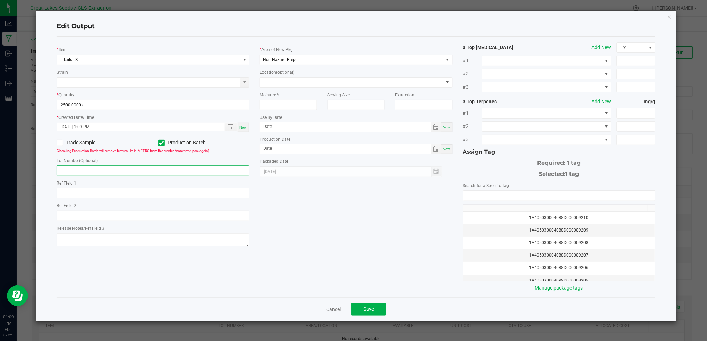
click at [108, 169] on input "text" at bounding box center [153, 171] width 192 height 10
type input "MAL DIST T [DATE]"
click at [357, 303] on button "Save" at bounding box center [368, 309] width 35 height 13
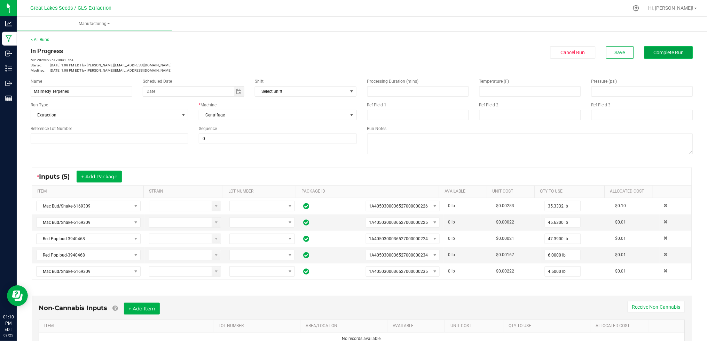
click at [668, 53] on span "Complete Run" at bounding box center [669, 53] width 30 height 6
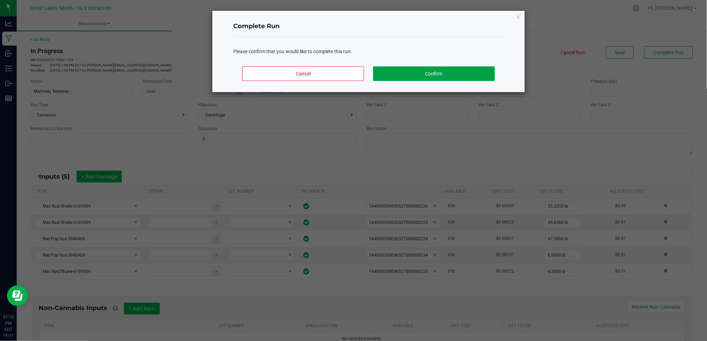
click at [418, 75] on button "Confirm" at bounding box center [434, 73] width 122 height 15
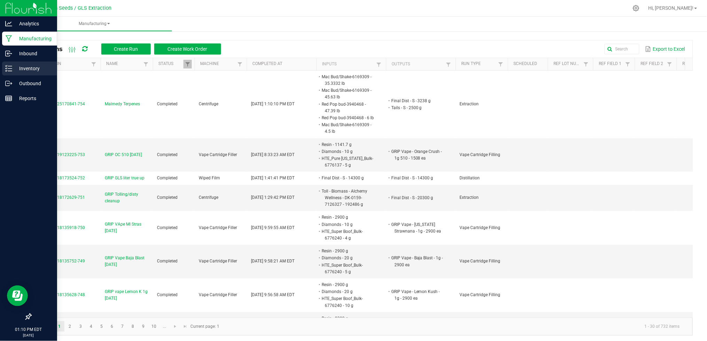
click at [17, 72] on p "Inventory" at bounding box center [33, 68] width 42 height 8
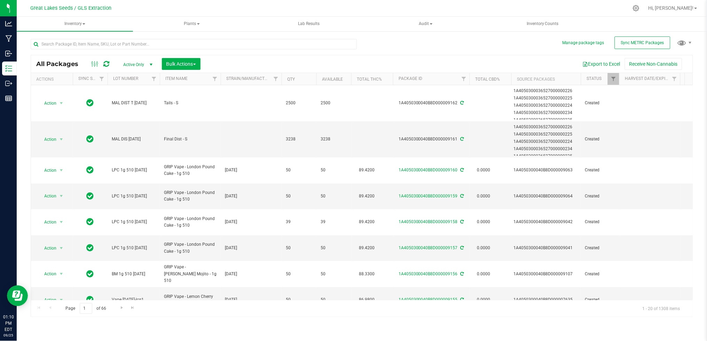
click at [186, 57] on div "All Packages Active Only Active Only Lab Samples Locked All External Internal B…" at bounding box center [362, 63] width 662 height 17
click at [190, 61] on span "Bulk Actions" at bounding box center [181, 64] width 30 height 6
click at [191, 142] on span "Print package labels" at bounding box center [187, 144] width 42 height 6
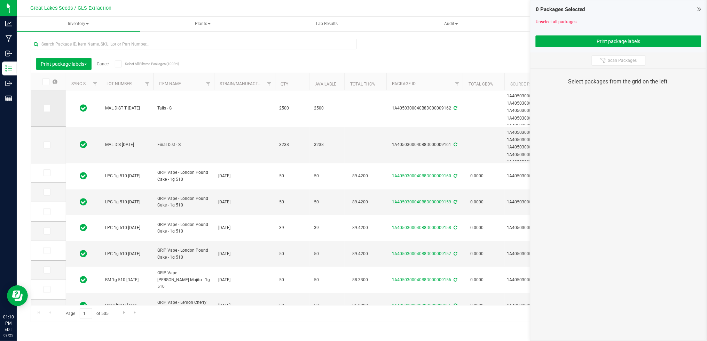
click at [49, 109] on span at bounding box center [47, 108] width 7 height 7
click at [0, 0] on input "checkbox" at bounding box center [0, 0] width 0 height 0
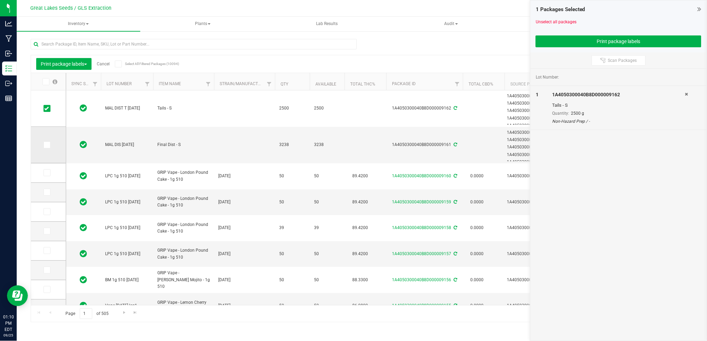
click at [49, 148] on span at bounding box center [47, 145] width 7 height 7
click at [0, 0] on input "checkbox" at bounding box center [0, 0] width 0 height 0
click at [612, 42] on button "Print package labels" at bounding box center [619, 42] width 166 height 12
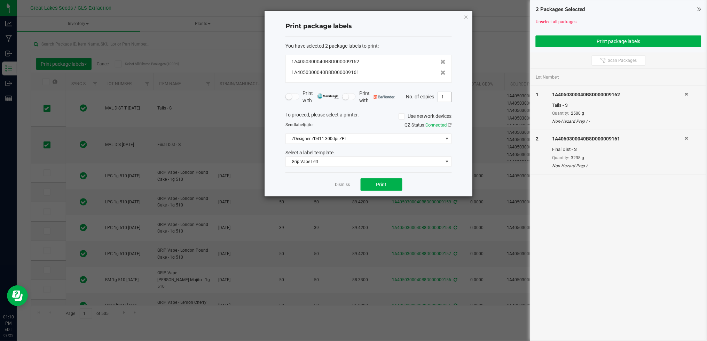
click at [441, 96] on input "1" at bounding box center [444, 97] width 13 height 10
type input "5"
click at [396, 182] on button "Print" at bounding box center [382, 185] width 42 height 13
click at [467, 15] on icon "button" at bounding box center [466, 17] width 5 height 8
